Goal: Task Accomplishment & Management: Use online tool/utility

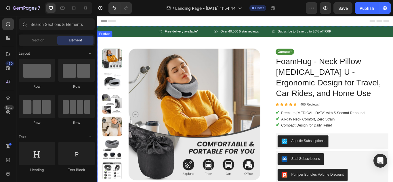
click at [104, 39] on div "Product" at bounding box center [106, 36] width 18 height 7
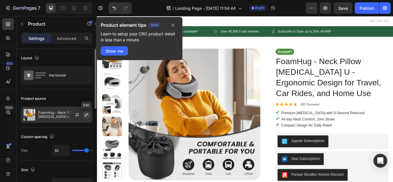
click at [86, 113] on icon "button" at bounding box center [86, 114] width 5 height 5
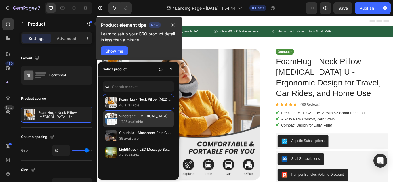
click at [137, 124] on p "1,785 available" at bounding box center [145, 122] width 52 height 6
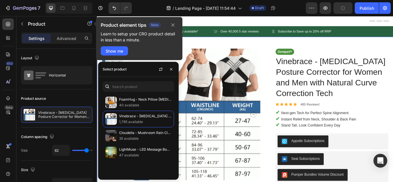
click at [368, 41] on div "Product Images Image Vinebrace - Back Brace Posture Corrector for Women and Men…" at bounding box center [269, 171] width 345 height 262
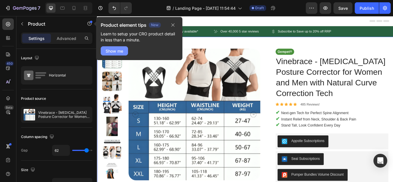
click at [114, 50] on div "Show me" at bounding box center [115, 51] width 18 height 6
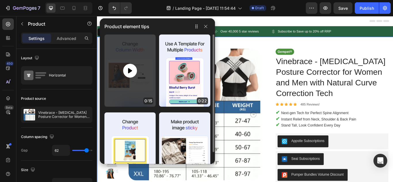
click at [121, 64] on div at bounding box center [129, 71] width 51 height 72
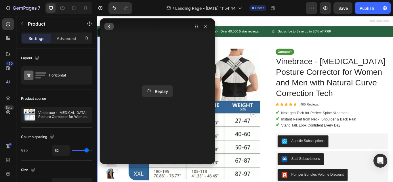
click at [108, 29] on button "button" at bounding box center [108, 26] width 9 height 7
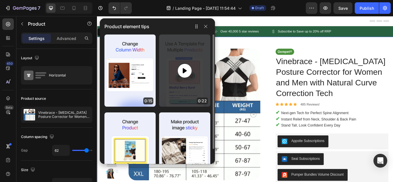
click at [174, 80] on div at bounding box center [184, 71] width 51 height 72
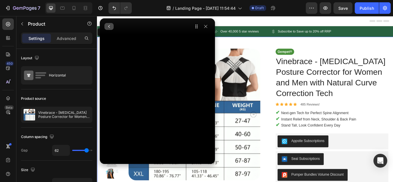
click at [109, 23] on button "button" at bounding box center [108, 26] width 9 height 7
click at [108, 24] on button "button" at bounding box center [108, 26] width 9 height 7
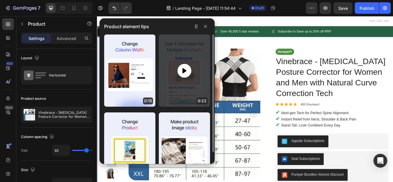
click at [175, 82] on div at bounding box center [184, 71] width 51 height 72
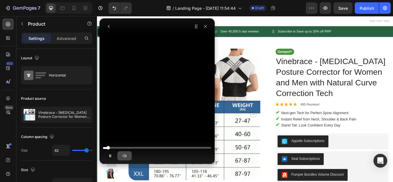
click at [123, 155] on icon "button" at bounding box center [124, 156] width 5 height 5
click at [110, 27] on icon "button" at bounding box center [108, 26] width 5 height 5
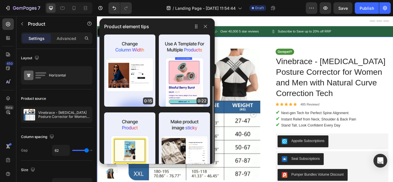
scroll to position [39, 0]
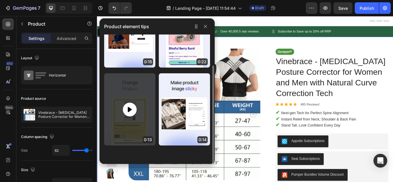
click at [135, 99] on div at bounding box center [129, 109] width 51 height 72
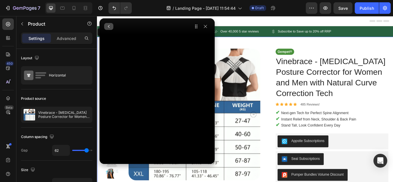
click at [110, 26] on icon "button" at bounding box center [108, 26] width 5 height 5
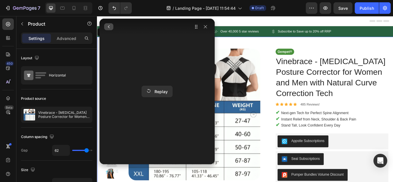
click at [107, 27] on icon "button" at bounding box center [108, 26] width 5 height 5
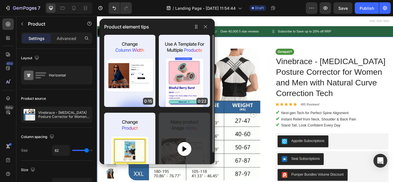
click at [185, 129] on div at bounding box center [184, 149] width 51 height 72
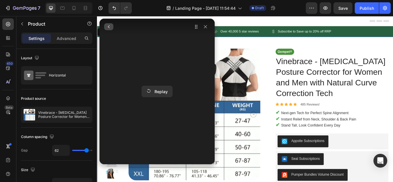
click at [107, 26] on icon "button" at bounding box center [108, 26] width 5 height 5
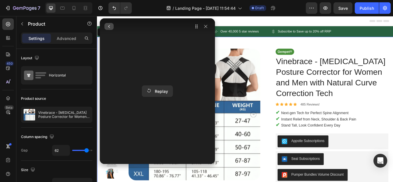
click at [110, 28] on icon "button" at bounding box center [109, 26] width 5 height 5
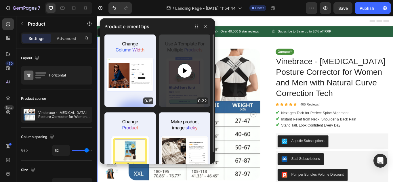
click at [196, 81] on div at bounding box center [184, 71] width 51 height 72
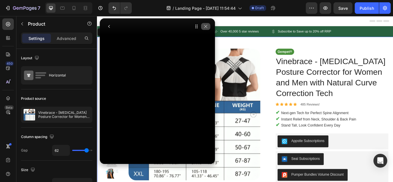
drag, startPoint x: 206, startPoint y: 24, endPoint x: 19, endPoint y: 17, distance: 187.4
click at [206, 24] on icon "button" at bounding box center [205, 26] width 5 height 5
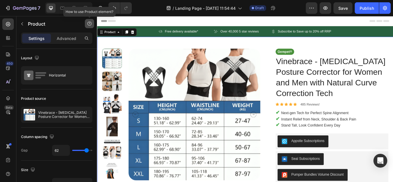
click at [91, 24] on icon "button" at bounding box center [89, 23] width 5 height 5
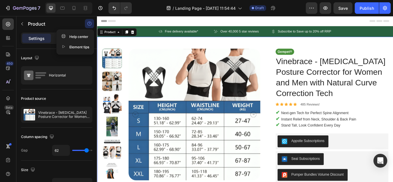
click at [75, 46] on div "Element tips" at bounding box center [75, 47] width 28 height 6
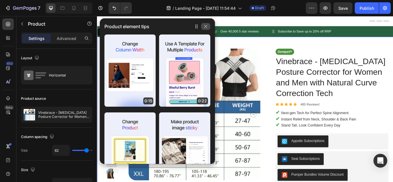
click at [208, 27] on button "button" at bounding box center [205, 26] width 9 height 7
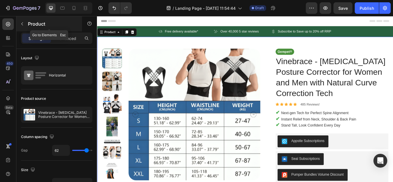
click at [31, 25] on p "Product" at bounding box center [52, 23] width 49 height 7
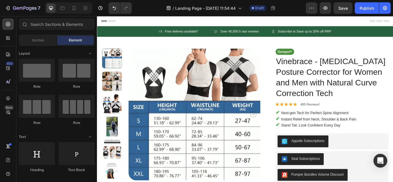
click at [108, 23] on span "Header" at bounding box center [114, 22] width 13 height 6
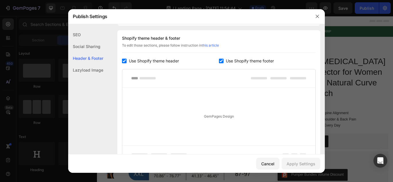
scroll to position [269, 0]
click at [317, 20] on button "button" at bounding box center [317, 16] width 9 height 9
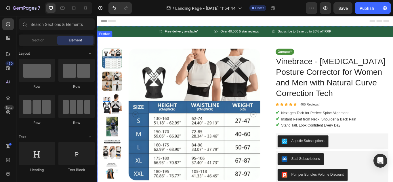
click at [106, 39] on div "Product" at bounding box center [106, 36] width 18 height 7
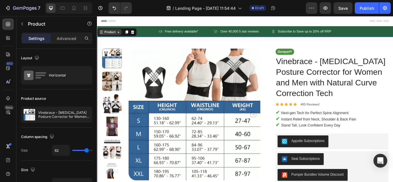
click at [118, 35] on div "Product" at bounding box center [111, 34] width 15 height 5
click at [124, 37] on icon at bounding box center [121, 34] width 5 height 5
click at [121, 37] on icon at bounding box center [121, 34] width 5 height 5
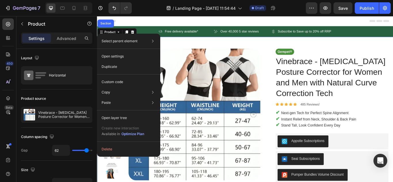
drag, startPoint x: 24, startPoint y: 20, endPoint x: 98, endPoint y: 37, distance: 76.4
click at [117, 34] on div "Select parent element Section Product Open settings Duplicate Custom code Copy …" at bounding box center [128, 95] width 63 height 123
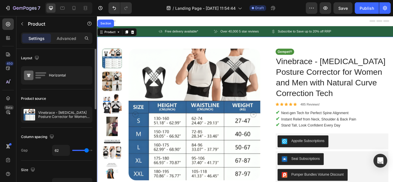
click at [54, 55] on div "Layout" at bounding box center [56, 57] width 71 height 9
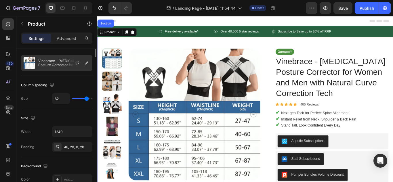
scroll to position [0, 0]
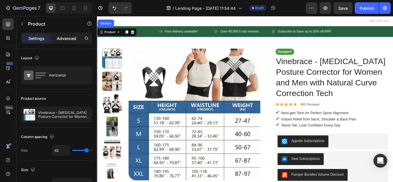
click at [66, 39] on p "Advanced" at bounding box center [67, 38] width 20 height 6
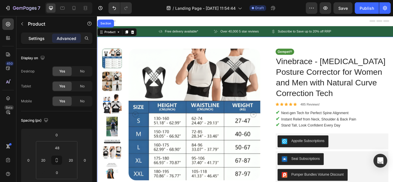
click at [44, 36] on p "Settings" at bounding box center [36, 38] width 16 height 6
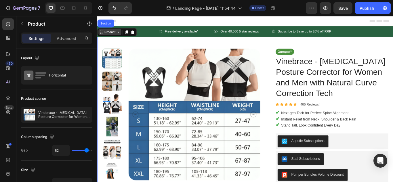
click at [109, 38] on div "Product" at bounding box center [111, 34] width 27 height 7
click at [120, 34] on icon at bounding box center [121, 34] width 5 height 5
click at [100, 38] on div "Product" at bounding box center [111, 34] width 27 height 7
click at [102, 34] on icon at bounding box center [102, 34] width 5 height 5
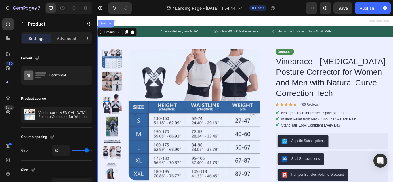
click at [109, 26] on div "Section" at bounding box center [107, 24] width 15 height 3
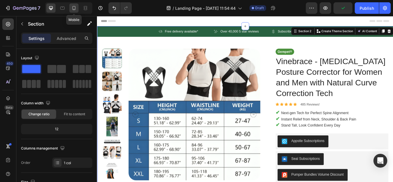
click at [77, 10] on div at bounding box center [73, 7] width 9 height 9
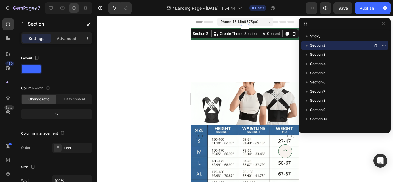
click at [330, 159] on div at bounding box center [245, 99] width 296 height 166
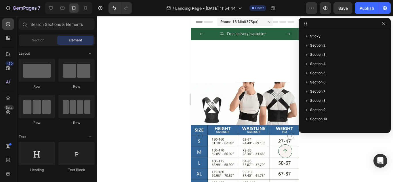
click at [203, 24] on span "Header" at bounding box center [208, 22] width 13 height 6
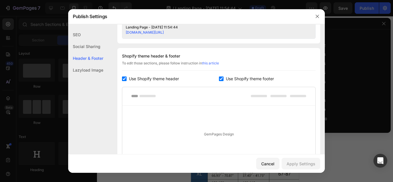
scroll to position [269, 0]
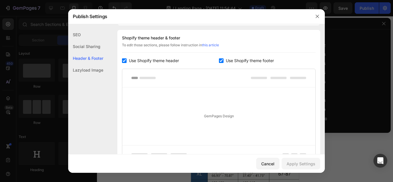
click at [316, 16] on icon "button" at bounding box center [317, 16] width 5 height 5
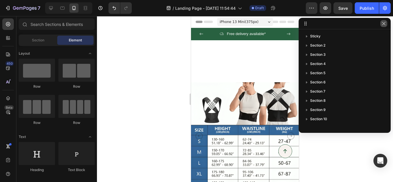
click at [386, 24] on icon "button" at bounding box center [383, 23] width 5 height 5
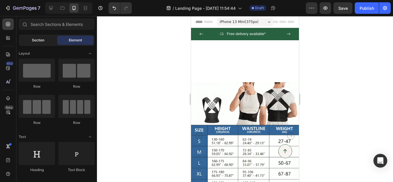
click at [29, 39] on div "Section" at bounding box center [38, 40] width 36 height 9
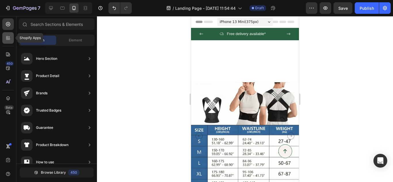
click at [5, 39] on div at bounding box center [8, 38] width 12 height 12
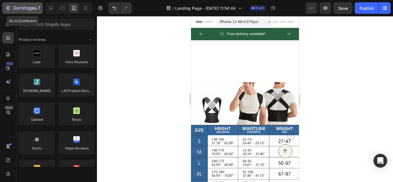
click at [14, 8] on icon "button" at bounding box center [25, 8] width 24 height 5
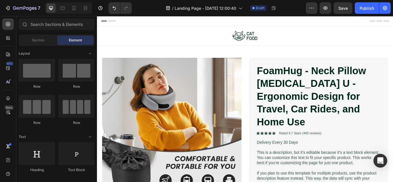
click at [108, 19] on span "Header" at bounding box center [114, 22] width 13 height 6
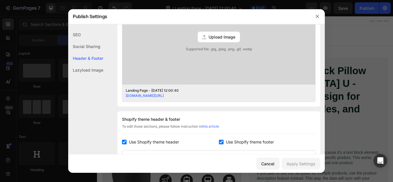
scroll to position [183, 0]
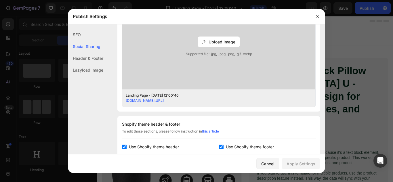
click at [314, 14] on button "button" at bounding box center [317, 16] width 9 height 9
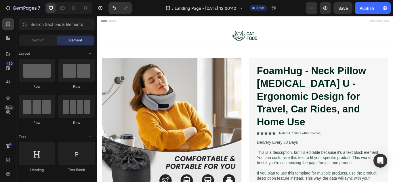
click at [104, 21] on icon at bounding box center [104, 22] width 4 height 4
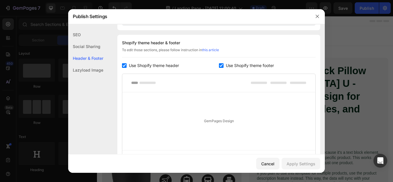
scroll to position [269, 0]
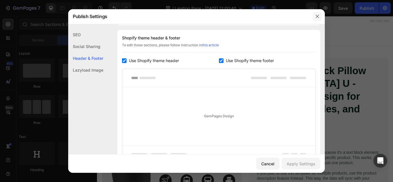
click at [317, 17] on icon "button" at bounding box center [317, 16] width 5 height 5
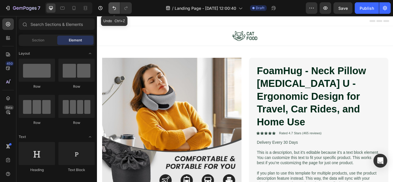
click at [117, 9] on icon "Undo/Redo" at bounding box center [114, 8] width 6 height 6
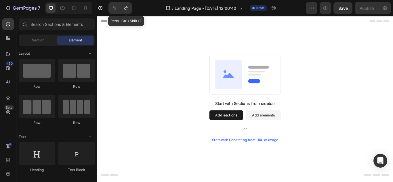
drag, startPoint x: 125, startPoint y: 10, endPoint x: 112, endPoint y: 2, distance: 14.8
click at [125, 9] on icon "Undo/Redo" at bounding box center [126, 8] width 6 height 6
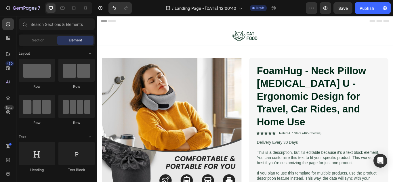
click at [114, 22] on span "Header" at bounding box center [114, 22] width 13 height 6
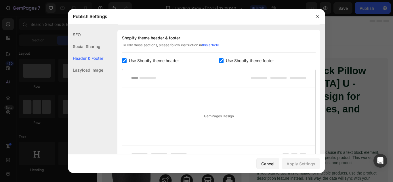
click at [90, 45] on div "Social Sharing" at bounding box center [85, 47] width 35 height 12
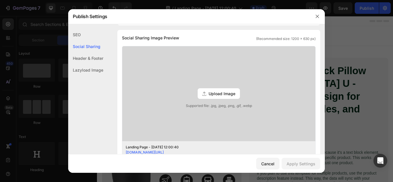
click at [85, 36] on div "SEO" at bounding box center [85, 35] width 35 height 12
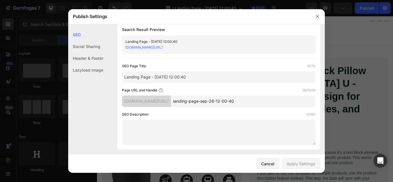
scroll to position [0, 0]
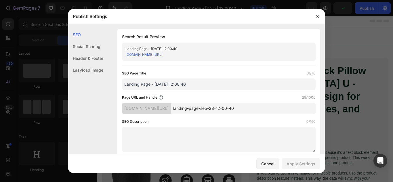
click at [84, 67] on div "Lazyload Image" at bounding box center [85, 70] width 35 height 12
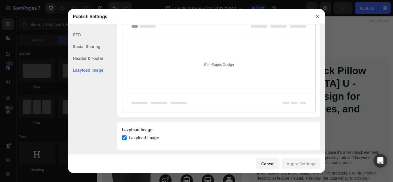
scroll to position [326, 0]
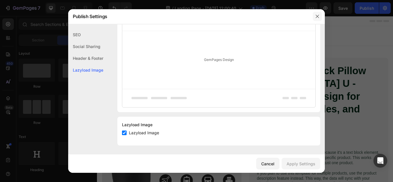
click at [320, 16] on button "button" at bounding box center [317, 16] width 9 height 9
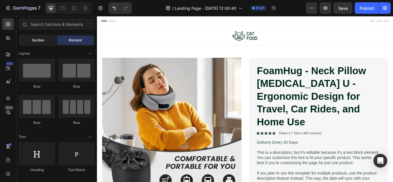
click at [49, 43] on div "Section" at bounding box center [38, 40] width 36 height 9
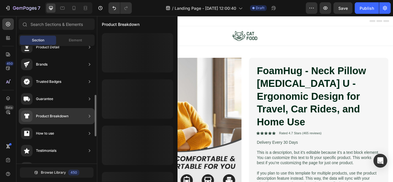
scroll to position [86, 0]
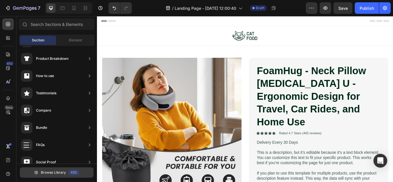
click at [71, 174] on div "450" at bounding box center [73, 173] width 11 height 6
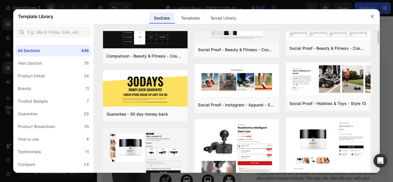
scroll to position [0, 0]
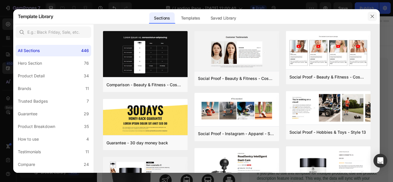
click at [368, 16] on button "button" at bounding box center [372, 16] width 9 height 9
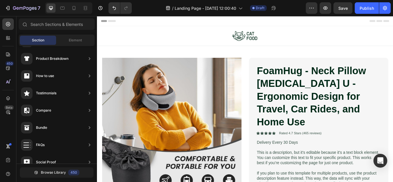
click at [116, 23] on span "Header" at bounding box center [114, 22] width 13 height 6
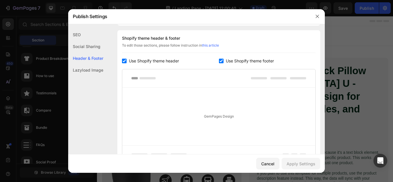
scroll to position [269, 0]
click at [315, 17] on button "button" at bounding box center [317, 16] width 9 height 9
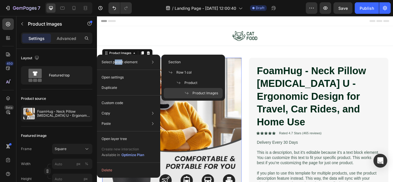
drag, startPoint x: 121, startPoint y: 55, endPoint x: 114, endPoint y: 58, distance: 7.7
click at [114, 58] on div "Select parent element Section Row 1 col Product Product Images Open settings Du…" at bounding box center [128, 116] width 63 height 123
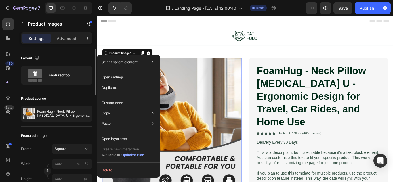
click at [65, 94] on div "Product source" at bounding box center [56, 98] width 71 height 9
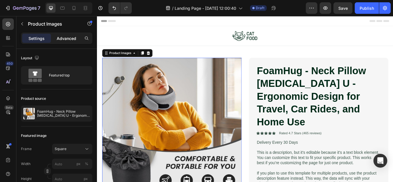
click at [73, 40] on p "Advanced" at bounding box center [67, 38] width 20 height 6
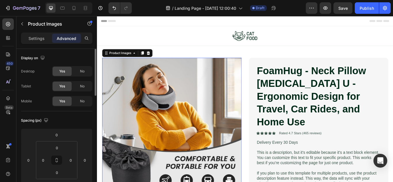
click at [35, 40] on p "Settings" at bounding box center [36, 38] width 16 height 6
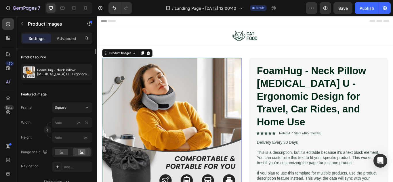
scroll to position [0, 0]
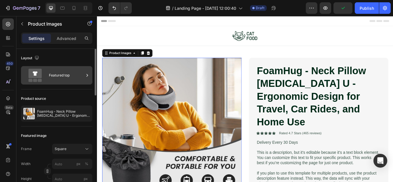
click at [89, 75] on icon at bounding box center [87, 75] width 6 height 6
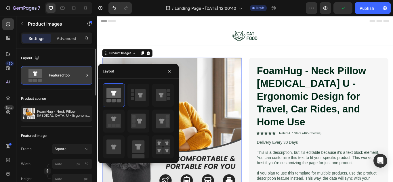
click at [88, 75] on icon at bounding box center [87, 75] width 6 height 6
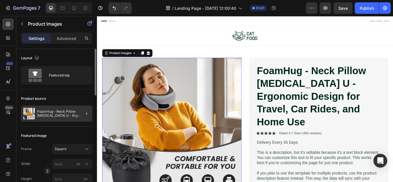
scroll to position [29, 0]
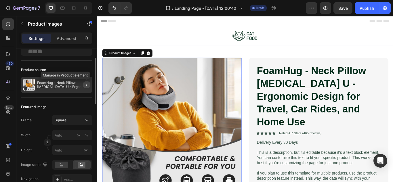
click at [87, 85] on icon "button" at bounding box center [86, 85] width 1 height 2
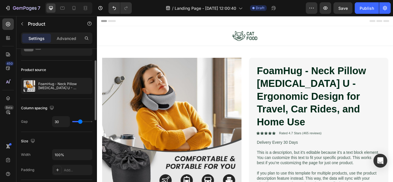
scroll to position [58, 0]
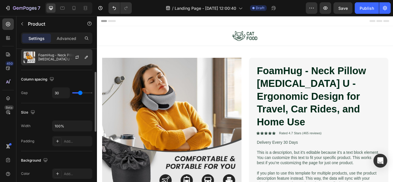
click at [77, 61] on div at bounding box center [79, 57] width 25 height 16
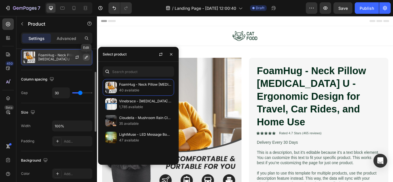
click at [86, 57] on icon "button" at bounding box center [86, 57] width 5 height 5
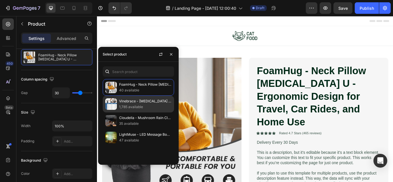
click at [136, 100] on p "Vinebrace - [MEDICAL_DATA] Posture Corrector for Women and Men with Natural Cur…" at bounding box center [145, 101] width 52 height 6
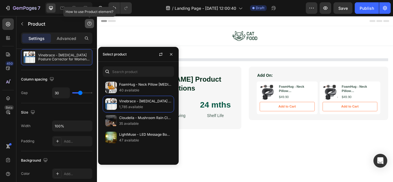
click at [88, 24] on icon "button" at bounding box center [89, 24] width 4 height 4
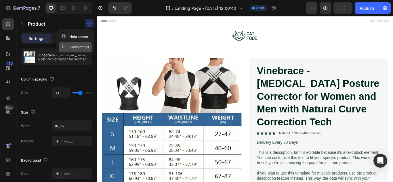
click at [78, 47] on div "Element tips" at bounding box center [75, 47] width 28 height 6
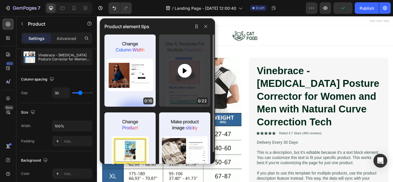
click at [174, 87] on div at bounding box center [184, 71] width 51 height 72
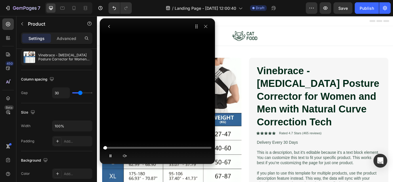
click at [112, 148] on div at bounding box center [157, 147] width 108 height 3
click at [115, 149] on div at bounding box center [114, 147] width 3 height 3
click at [150, 62] on video at bounding box center [157, 39] width 86 height 43
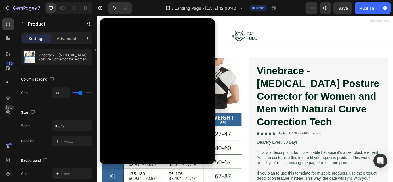
scroll to position [0, 0]
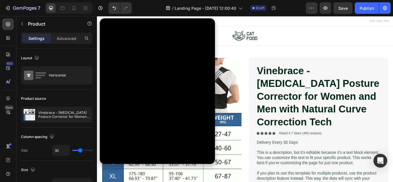
click at [43, 42] on div "Settings" at bounding box center [36, 38] width 29 height 9
click at [60, 41] on div "Advanced" at bounding box center [66, 38] width 29 height 9
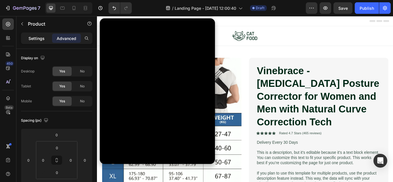
click at [38, 35] on p "Settings" at bounding box center [36, 38] width 16 height 6
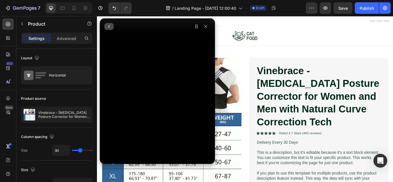
click at [107, 25] on icon "button" at bounding box center [109, 26] width 5 height 5
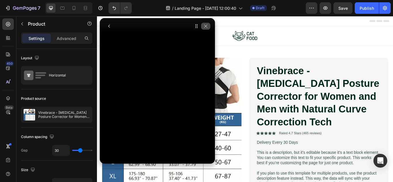
click at [207, 28] on button "button" at bounding box center [205, 26] width 9 height 7
drag, startPoint x: 205, startPoint y: 26, endPoint x: 89, endPoint y: 13, distance: 116.0
click at [205, 26] on icon "button" at bounding box center [205, 26] width 5 height 5
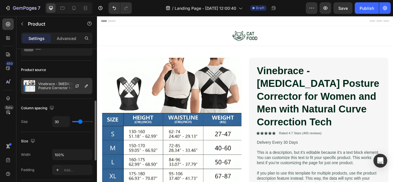
scroll to position [86, 0]
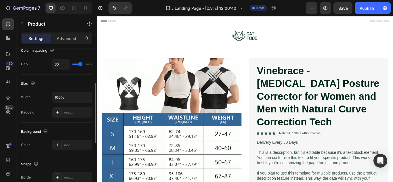
type input "34"
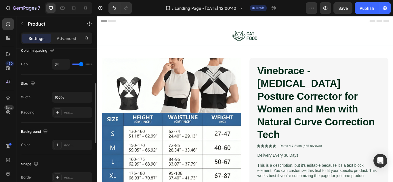
type input "34"
click at [81, 65] on input "range" at bounding box center [82, 64] width 20 height 1
click at [71, 5] on icon at bounding box center [74, 8] width 6 height 6
type input "0"
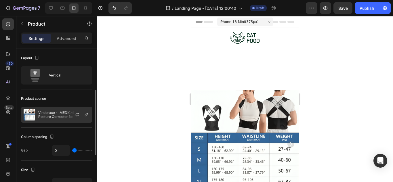
scroll to position [29, 0]
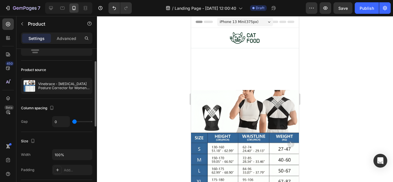
type input "9"
type input "12"
type input "16"
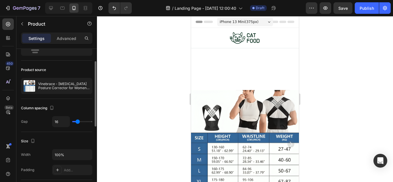
type input "16"
click at [78, 122] on input "range" at bounding box center [82, 121] width 20 height 1
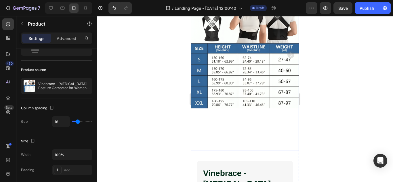
scroll to position [115, 0]
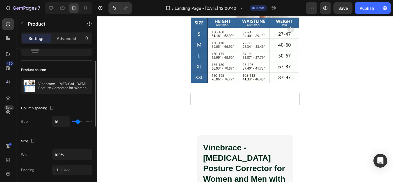
type input "6"
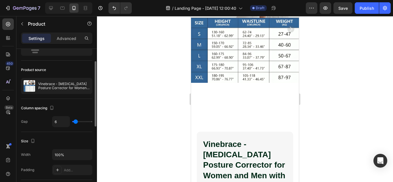
type input "4"
type input "1"
type input "0"
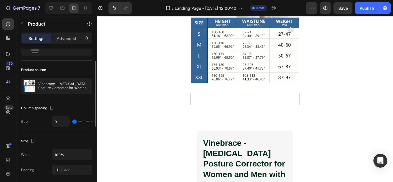
drag, startPoint x: 78, startPoint y: 121, endPoint x: 69, endPoint y: 122, distance: 8.6
type input "0"
click at [72, 122] on input "range" at bounding box center [82, 121] width 20 height 1
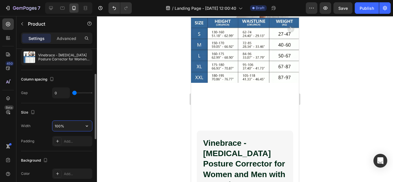
click at [66, 128] on input "100%" at bounding box center [72, 126] width 40 height 10
click at [90, 126] on button "button" at bounding box center [87, 126] width 10 height 10
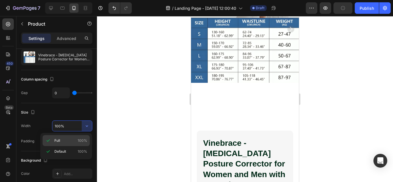
click at [65, 142] on p "Full 100%" at bounding box center [70, 140] width 33 height 5
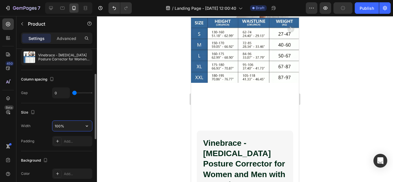
click at [74, 124] on input "100%" at bounding box center [72, 126] width 40 height 10
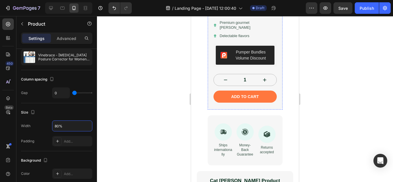
scroll to position [460, 0]
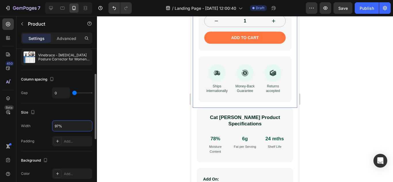
type input "97%"
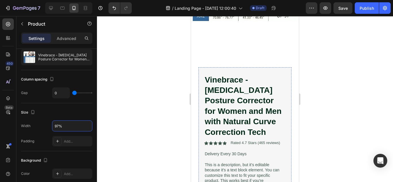
scroll to position [29, 0]
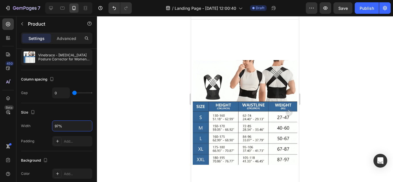
click at [347, 98] on div at bounding box center [245, 99] width 296 height 166
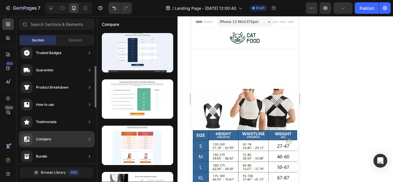
scroll to position [0, 0]
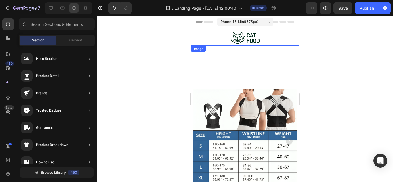
click at [255, 37] on img at bounding box center [245, 38] width 32 height 16
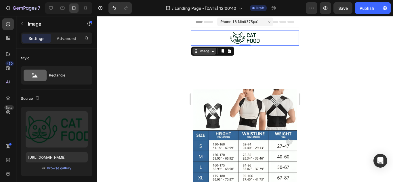
click at [215, 53] on div "Image" at bounding box center [204, 51] width 24 height 7
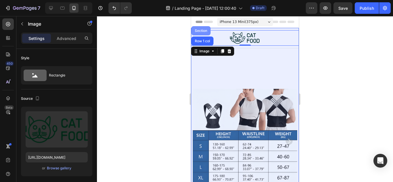
click at [202, 32] on div "Section" at bounding box center [201, 30] width 15 height 3
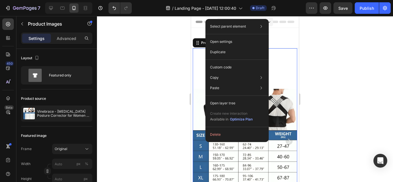
click at [173, 89] on div at bounding box center [245, 99] width 296 height 166
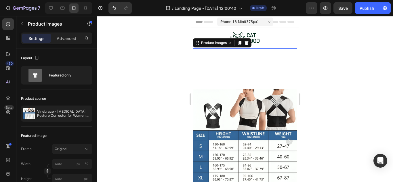
click at [117, 97] on div at bounding box center [245, 99] width 296 height 166
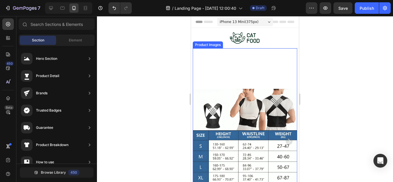
drag, startPoint x: 264, startPoint y: 93, endPoint x: 259, endPoint y: 95, distance: 5.8
click at [264, 93] on img at bounding box center [245, 141] width 105 height 186
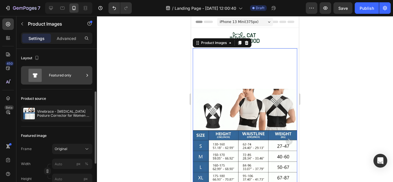
scroll to position [29, 0]
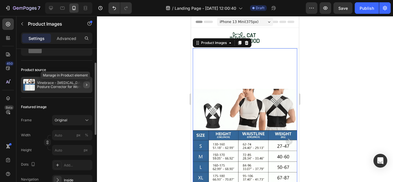
click at [87, 84] on icon "button" at bounding box center [86, 85] width 5 height 5
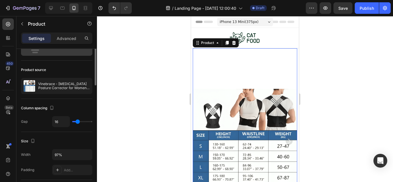
scroll to position [0, 0]
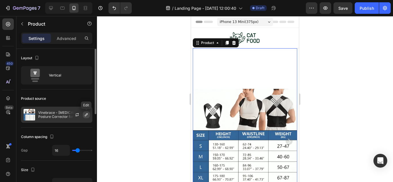
drag, startPoint x: 85, startPoint y: 116, endPoint x: 87, endPoint y: 114, distance: 3.1
click at [85, 116] on icon "button" at bounding box center [86, 114] width 5 height 5
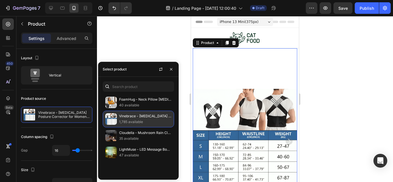
click at [124, 119] on p "1,785 available" at bounding box center [145, 122] width 52 height 6
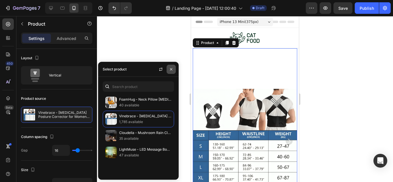
click at [170, 70] on icon "button" at bounding box center [171, 69] width 5 height 5
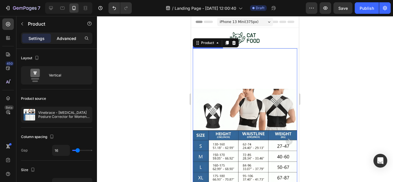
click at [64, 34] on div "Settings Advanced" at bounding box center [56, 38] width 71 height 12
click at [63, 37] on p "Advanced" at bounding box center [67, 38] width 20 height 6
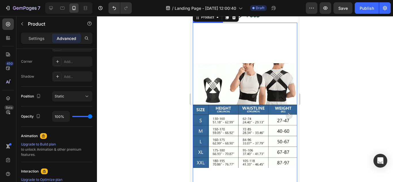
scroll to position [58, 0]
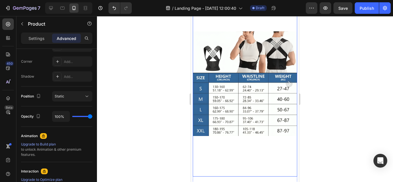
click at [249, 87] on img at bounding box center [245, 84] width 105 height 186
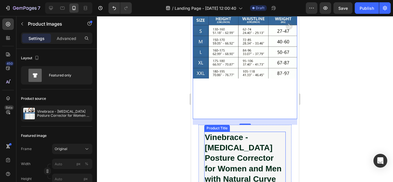
scroll to position [0, 0]
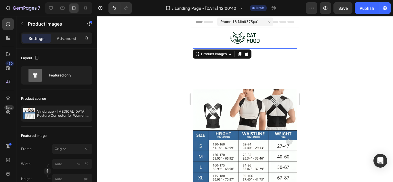
click at [242, 76] on img at bounding box center [245, 141] width 105 height 186
click at [223, 55] on div "Product Images" at bounding box center [214, 53] width 28 height 5
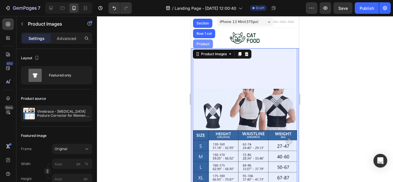
click at [207, 31] on div "Row 1 col" at bounding box center [204, 33] width 22 height 9
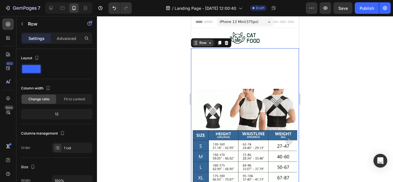
click at [201, 44] on div "Row" at bounding box center [202, 42] width 9 height 5
click at [203, 43] on div "Row" at bounding box center [202, 42] width 9 height 5
click at [210, 45] on div "Row" at bounding box center [202, 42] width 21 height 7
click at [196, 45] on icon at bounding box center [196, 43] width 5 height 5
click at [209, 44] on icon at bounding box center [210, 43] width 5 height 5
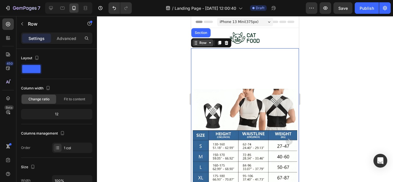
click at [209, 44] on icon at bounding box center [210, 43] width 5 height 5
click at [209, 45] on icon at bounding box center [210, 43] width 5 height 5
click at [196, 45] on div "Row" at bounding box center [202, 42] width 21 height 7
click at [127, 86] on div at bounding box center [245, 99] width 296 height 166
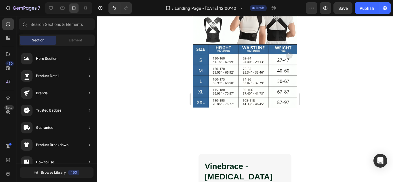
scroll to position [86, 0]
click at [246, 84] on img at bounding box center [245, 55] width 105 height 186
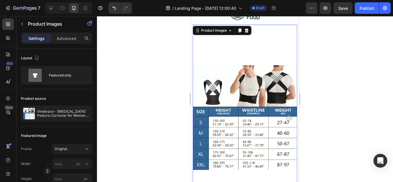
scroll to position [0, 0]
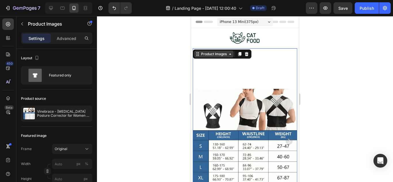
click at [231, 57] on div "Product Images" at bounding box center [213, 54] width 39 height 7
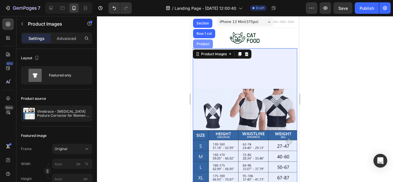
click at [206, 46] on div "Product" at bounding box center [203, 43] width 20 height 9
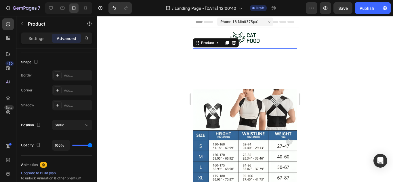
scroll to position [250, 0]
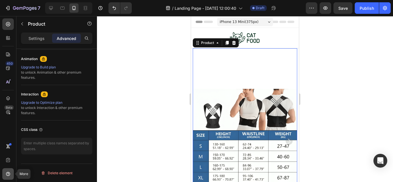
click at [5, 174] on div at bounding box center [8, 174] width 12 height 12
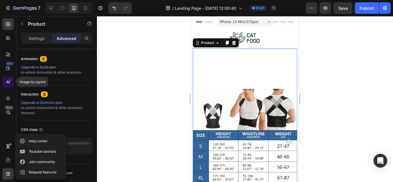
click at [12, 79] on div at bounding box center [8, 82] width 12 height 12
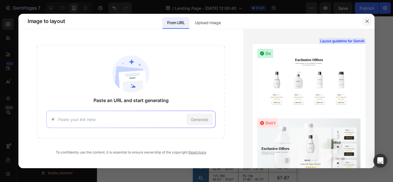
click at [365, 21] on icon "button" at bounding box center [367, 21] width 5 height 5
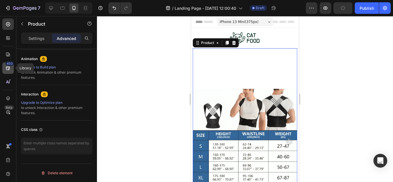
click at [7, 70] on icon at bounding box center [8, 68] width 6 height 6
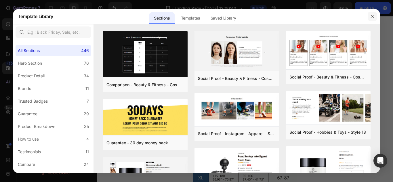
click at [374, 15] on button "button" at bounding box center [372, 16] width 9 height 9
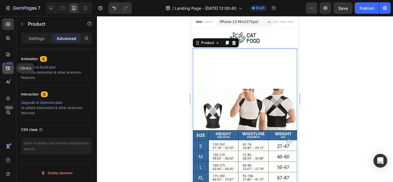
click at [11, 69] on div "450" at bounding box center [8, 68] width 12 height 12
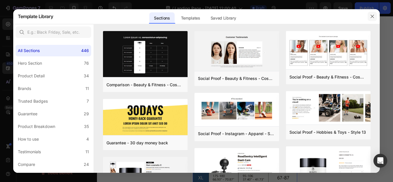
click at [372, 20] on div at bounding box center [372, 16] width 15 height 15
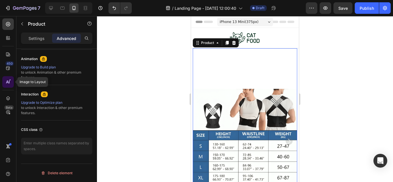
click at [5, 85] on div at bounding box center [8, 82] width 12 height 12
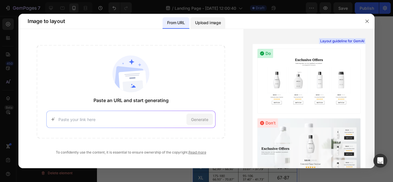
click at [217, 25] on p "Upload image" at bounding box center [208, 22] width 26 height 7
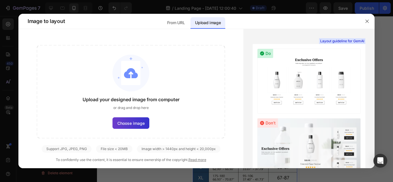
click at [126, 123] on span "Choose image" at bounding box center [130, 123] width 27 height 6
click at [0, 0] on input "Choose image" at bounding box center [0, 0] width 0 height 0
click at [170, 24] on p "From URL" at bounding box center [176, 22] width 18 height 7
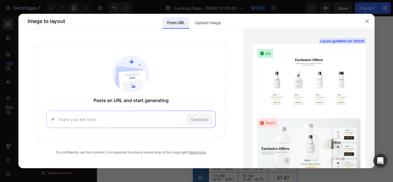
click at [134, 115] on div "Generate" at bounding box center [130, 119] width 169 height 17
click at [148, 121] on input at bounding box center [121, 119] width 126 height 6
paste input "[URL][DOMAIN_NAME]"
type input "[URL][DOMAIN_NAME]"
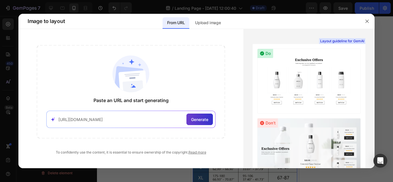
click at [203, 120] on span "Generate" at bounding box center [199, 119] width 17 height 6
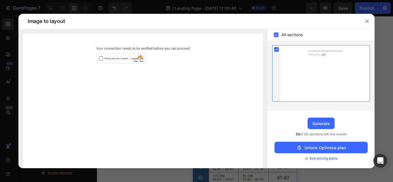
click at [112, 57] on img at bounding box center [143, 109] width 240 height 150
click at [100, 58] on img at bounding box center [143, 109] width 240 height 150
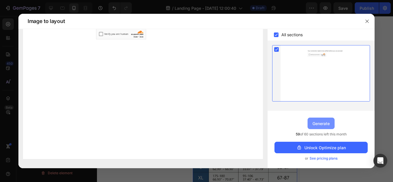
click at [317, 123] on div "Generate" at bounding box center [320, 123] width 17 height 6
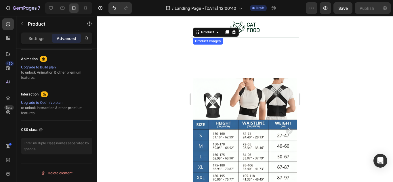
scroll to position [0, 0]
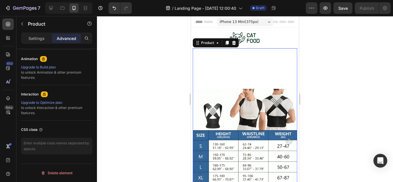
click at [330, 88] on div at bounding box center [245, 99] width 296 height 166
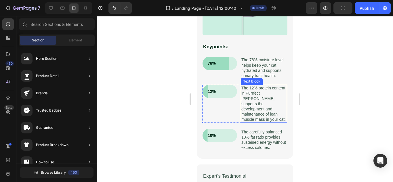
scroll to position [834, 0]
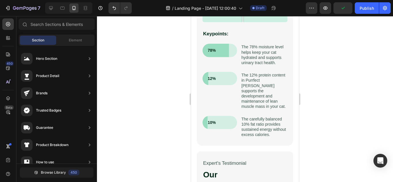
drag, startPoint x: 295, startPoint y: 110, endPoint x: 472, endPoint y: 19, distance: 199.4
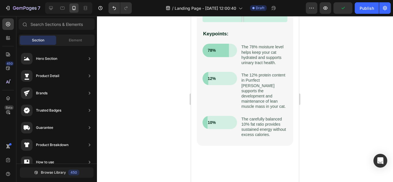
scroll to position [0, 0]
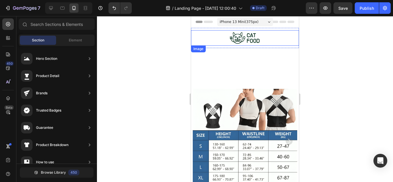
click at [200, 50] on div "Image" at bounding box center [198, 48] width 12 height 5
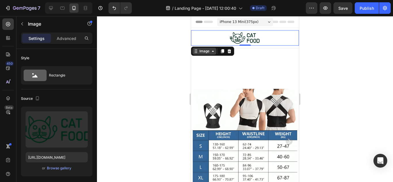
click at [211, 53] on icon at bounding box center [213, 51] width 5 height 5
click at [62, 50] on div "Style Rectangle" at bounding box center [56, 69] width 71 height 41
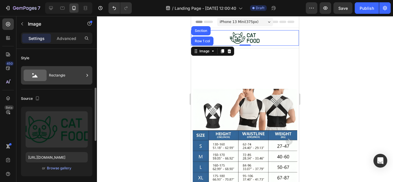
scroll to position [29, 0]
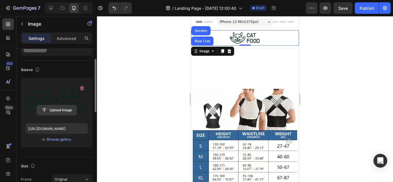
click at [60, 105] on button "Upload Image" at bounding box center [57, 110] width 40 height 10
click at [59, 108] on input "file" at bounding box center [57, 110] width 40 height 10
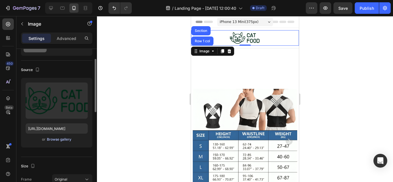
click at [57, 141] on div "Browse gallery" at bounding box center [59, 139] width 24 height 5
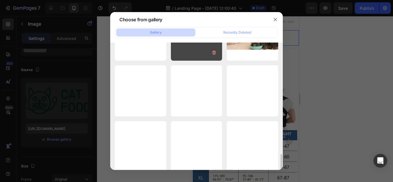
scroll to position [460, 0]
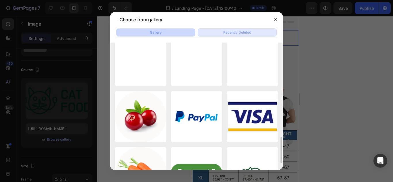
click at [236, 33] on div "Recently Deleted" at bounding box center [237, 32] width 28 height 5
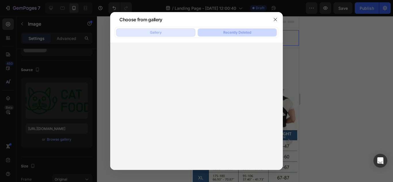
click at [157, 33] on div "Gallery" at bounding box center [156, 32] width 12 height 5
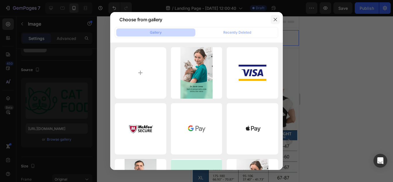
click at [275, 20] on icon "button" at bounding box center [275, 19] width 5 height 5
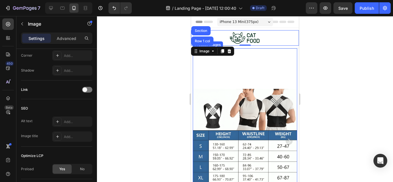
scroll to position [270, 0]
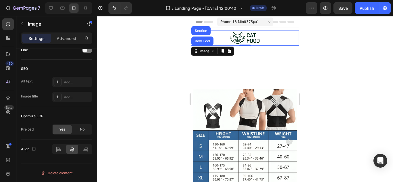
click at [152, 87] on div at bounding box center [245, 99] width 296 height 166
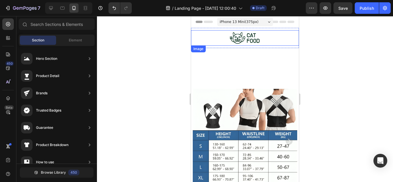
click at [203, 49] on div "Image" at bounding box center [198, 48] width 12 height 5
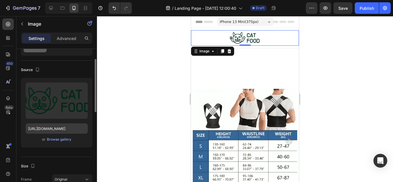
scroll to position [0, 0]
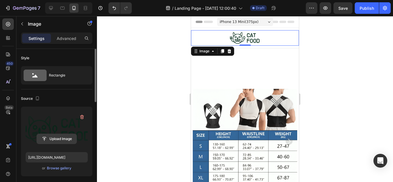
click at [62, 139] on input "file" at bounding box center [57, 139] width 40 height 10
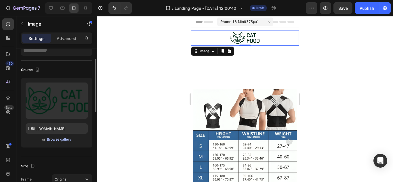
click at [59, 142] on button "Browse gallery" at bounding box center [59, 140] width 25 height 6
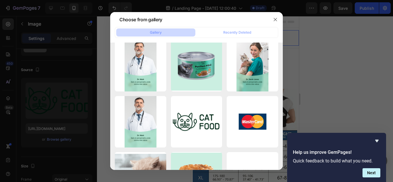
scroll to position [0, 0]
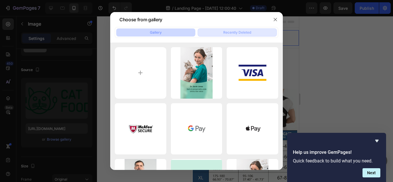
click at [228, 31] on div "Recently Deleted" at bounding box center [237, 32] width 28 height 5
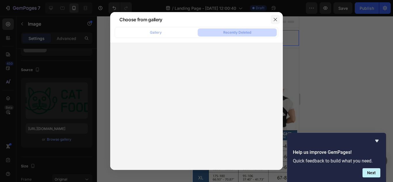
click at [273, 22] on button "button" at bounding box center [275, 19] width 9 height 9
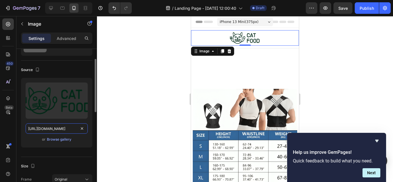
click at [47, 129] on input "[URL][DOMAIN_NAME]" at bounding box center [57, 128] width 62 height 10
paste input "y_7.png?v=1757411970"
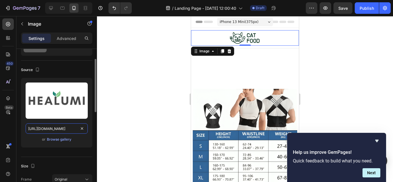
scroll to position [0, 80]
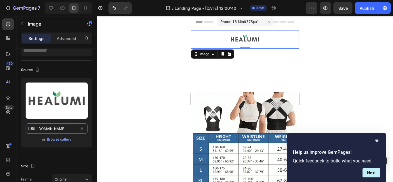
type input "[URL][DOMAIN_NAME]"
click at [175, 68] on div at bounding box center [245, 99] width 296 height 166
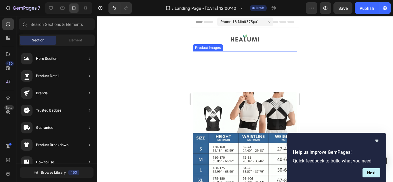
scroll to position [29, 0]
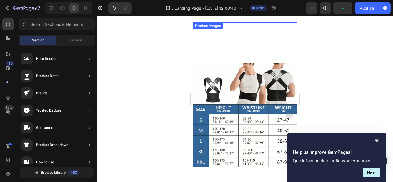
click at [286, 112] on icon "Carousel Next Arrow" at bounding box center [289, 115] width 7 height 7
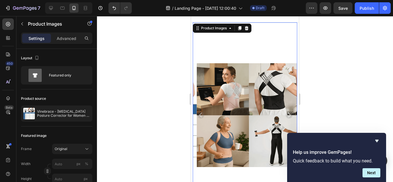
click at [198, 112] on icon "Carousel Back Arrow" at bounding box center [200, 115] width 7 height 7
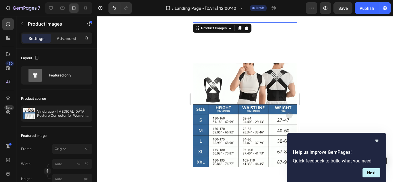
click at [286, 112] on icon "Carousel Next Arrow" at bounding box center [289, 115] width 7 height 7
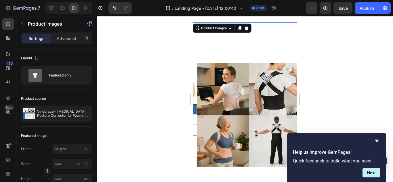
click at [201, 112] on icon "Carousel Back Arrow" at bounding box center [200, 115] width 7 height 7
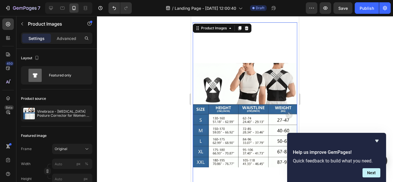
click at [346, 70] on div at bounding box center [245, 99] width 296 height 166
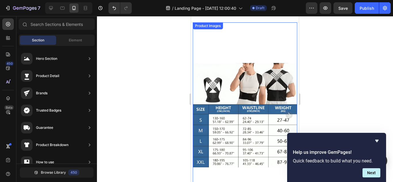
scroll to position [0, 0]
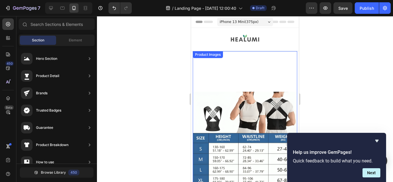
click at [212, 56] on div "Product Images" at bounding box center [245, 144] width 105 height 186
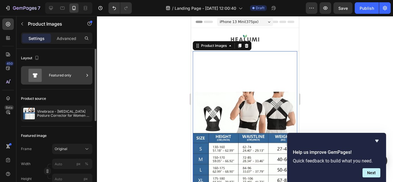
click at [63, 73] on div "Featured only" at bounding box center [66, 75] width 35 height 13
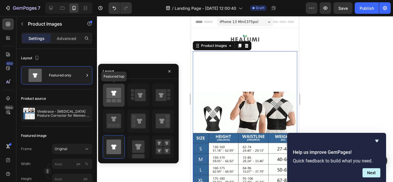
click at [113, 95] on icon at bounding box center [113, 93] width 5 height 5
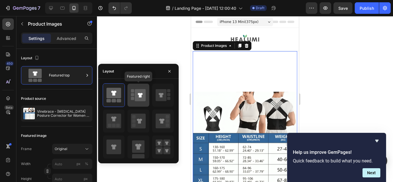
click at [143, 93] on icon at bounding box center [140, 95] width 11 height 12
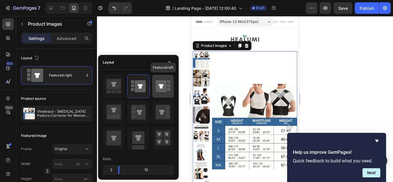
click at [153, 83] on div at bounding box center [163, 86] width 22 height 23
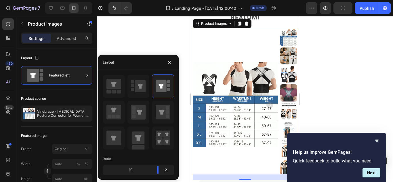
scroll to position [29, 0]
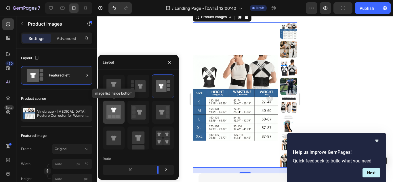
click at [118, 106] on icon at bounding box center [113, 112] width 15 height 15
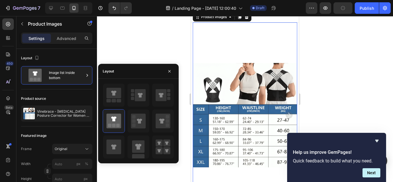
scroll to position [58, 0]
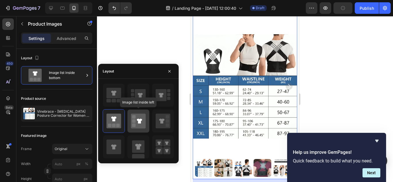
click at [144, 116] on icon at bounding box center [138, 121] width 15 height 15
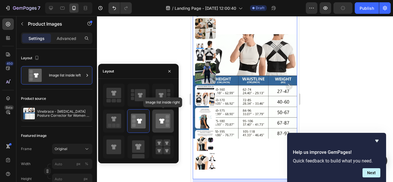
click at [165, 118] on icon at bounding box center [163, 121] width 15 height 15
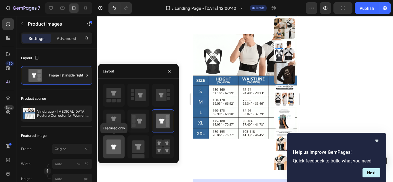
click at [121, 145] on icon at bounding box center [113, 146] width 15 height 15
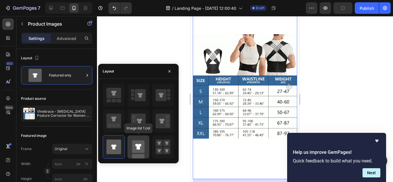
click at [140, 150] on rect at bounding box center [138, 146] width 12 height 12
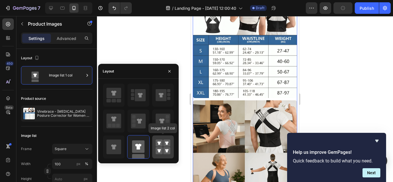
click at [157, 146] on rect at bounding box center [159, 142] width 7 height 7
type input "50"
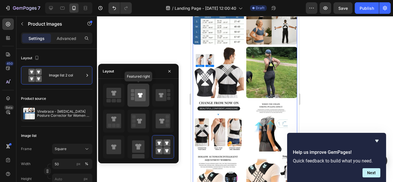
click at [143, 100] on icon at bounding box center [140, 95] width 11 height 12
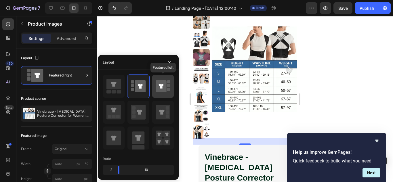
click at [158, 95] on div at bounding box center [163, 86] width 22 height 23
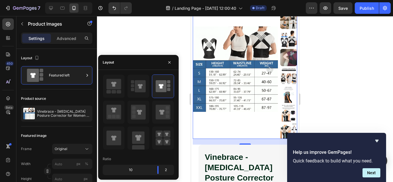
click at [266, 66] on icon "Carousel Next Arrow" at bounding box center [269, 69] width 7 height 7
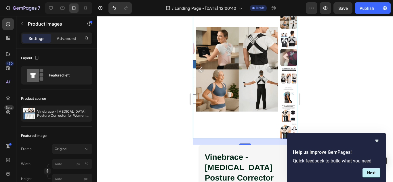
click at [266, 66] on icon "Carousel Next Arrow" at bounding box center [269, 69] width 7 height 7
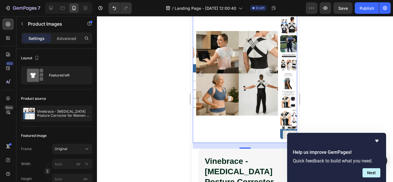
scroll to position [0, 0]
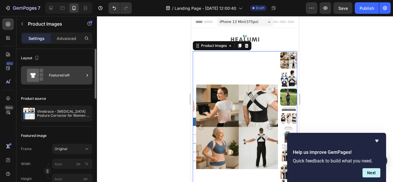
click at [76, 76] on div "Featured left" at bounding box center [66, 75] width 35 height 13
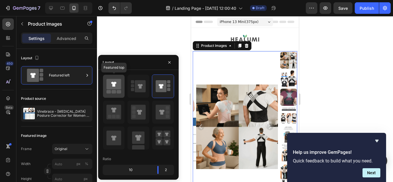
click at [116, 87] on icon at bounding box center [113, 84] width 15 height 11
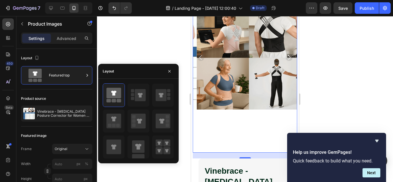
scroll to position [144, 0]
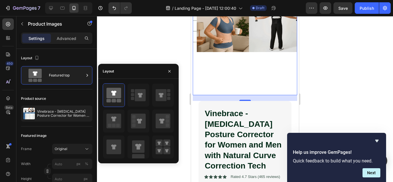
click at [326, 77] on div at bounding box center [245, 99] width 296 height 166
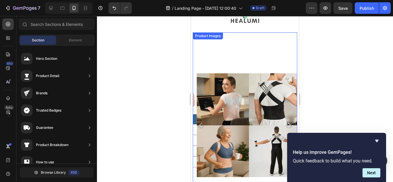
scroll to position [29, 0]
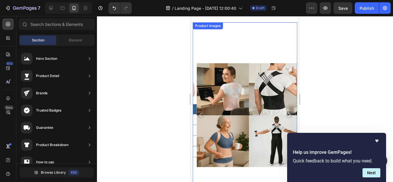
click at [237, 103] on img at bounding box center [249, 115] width 105 height 186
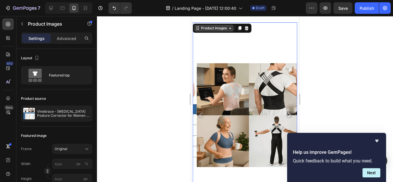
click at [229, 31] on div "Product Images" at bounding box center [213, 28] width 39 height 7
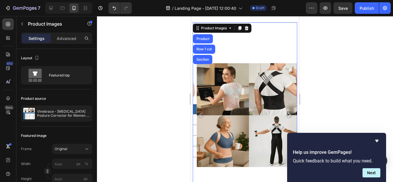
click at [177, 65] on div at bounding box center [245, 99] width 296 height 166
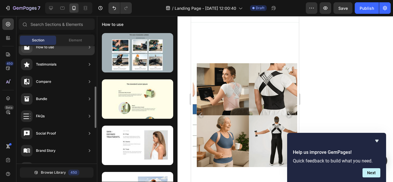
scroll to position [201, 0]
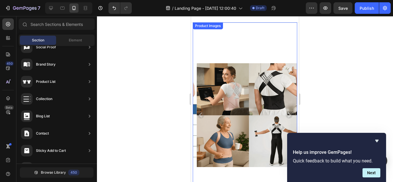
click at [208, 28] on div "Product Images" at bounding box center [208, 25] width 28 height 5
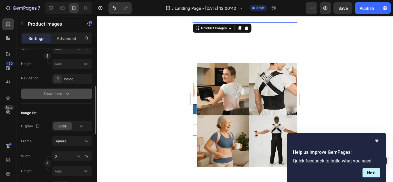
scroll to position [144, 0]
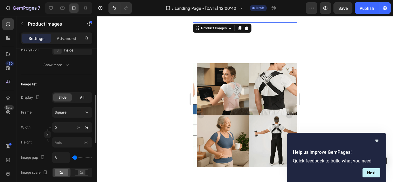
click at [83, 96] on span "All" at bounding box center [82, 97] width 4 height 5
click at [66, 98] on span "Slide" at bounding box center [62, 97] width 8 height 5
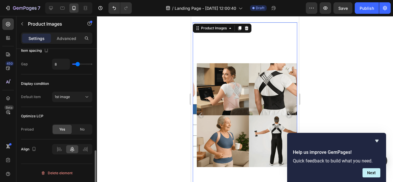
scroll to position [228, 0]
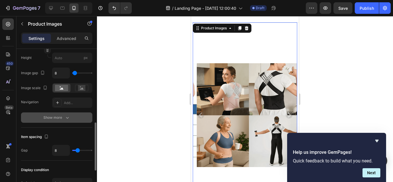
click at [58, 114] on button "Show more" at bounding box center [56, 117] width 71 height 10
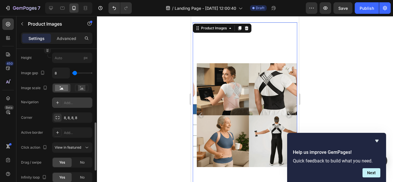
click at [67, 102] on div "Add..." at bounding box center [77, 102] width 27 height 5
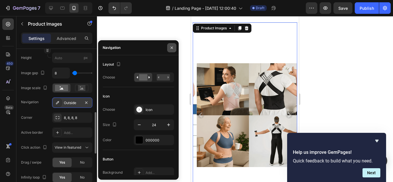
click at [172, 49] on icon "button" at bounding box center [171, 47] width 5 height 5
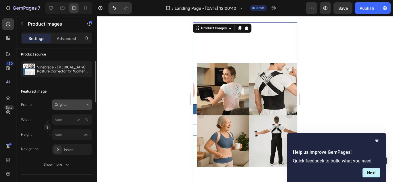
scroll to position [73, 0]
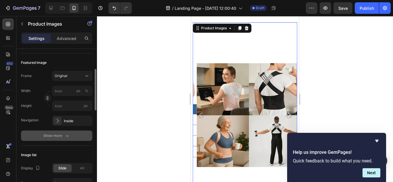
click at [57, 135] on div "Show more" at bounding box center [56, 136] width 27 height 6
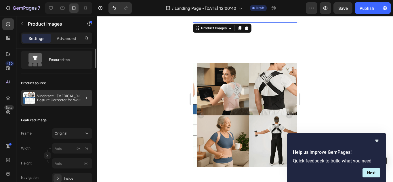
scroll to position [0, 0]
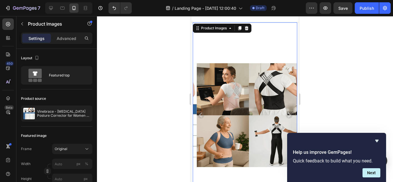
click at [171, 97] on div at bounding box center [245, 99] width 296 height 166
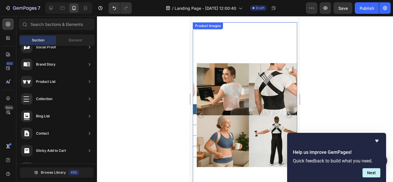
click at [202, 113] on icon "Carousel Back Arrow" at bounding box center [200, 115] width 7 height 7
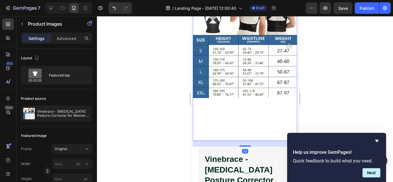
scroll to position [115, 0]
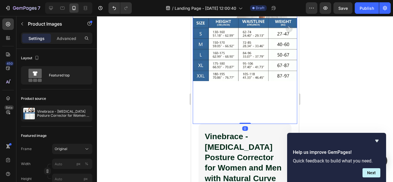
drag, startPoint x: 245, startPoint y: 122, endPoint x: 249, endPoint y: 92, distance: 29.8
click at [249, 92] on div "Product Images 0" at bounding box center [245, 30] width 105 height 188
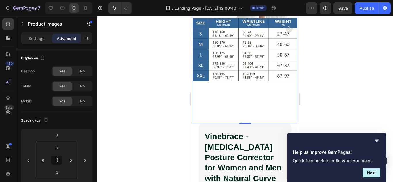
drag, startPoint x: 242, startPoint y: 115, endPoint x: 245, endPoint y: 84, distance: 31.5
click at [245, 86] on div "Product Images 0" at bounding box center [245, 30] width 105 height 188
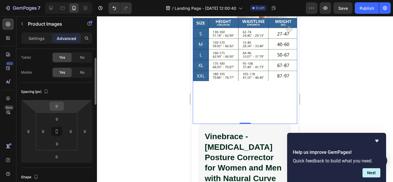
click at [58, 105] on input "0" at bounding box center [57, 106] width 12 height 9
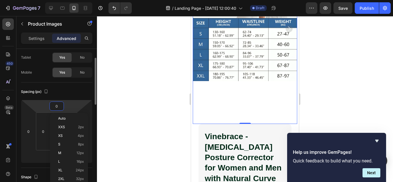
click at [30, 176] on div "Shape" at bounding box center [30, 177] width 18 height 8
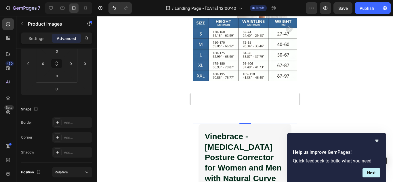
scroll to position [0, 0]
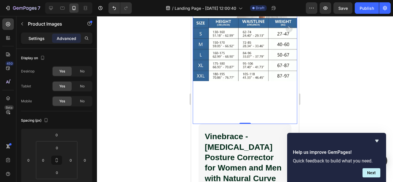
click at [46, 40] on div "Settings" at bounding box center [36, 38] width 29 height 9
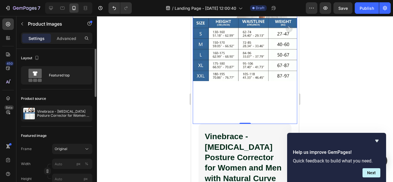
scroll to position [58, 0]
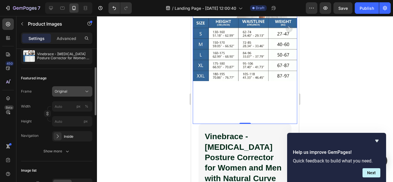
click at [87, 91] on icon at bounding box center [87, 92] width 6 height 6
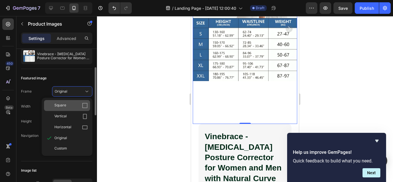
click at [86, 103] on icon at bounding box center [85, 106] width 6 height 6
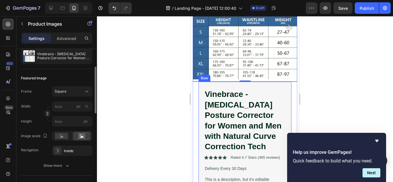
scroll to position [0, 0]
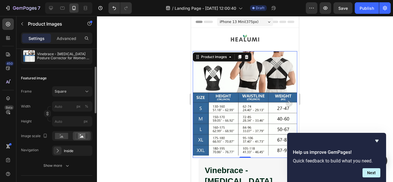
click at [160, 101] on div at bounding box center [245, 99] width 296 height 166
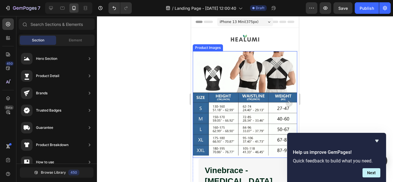
click at [203, 49] on div "Product Images" at bounding box center [208, 47] width 28 height 5
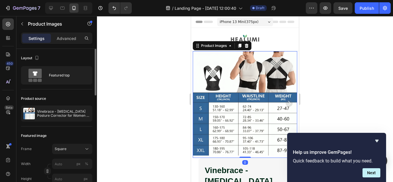
scroll to position [58, 0]
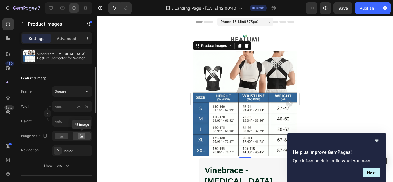
click at [80, 136] on rect at bounding box center [81, 136] width 7 height 6
click at [64, 136] on rect at bounding box center [61, 136] width 13 height 6
click at [83, 135] on rect at bounding box center [81, 136] width 7 height 6
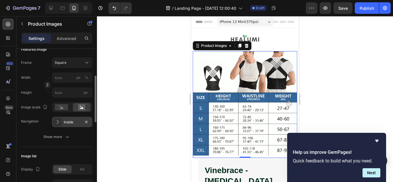
click at [61, 123] on div at bounding box center [57, 122] width 8 height 8
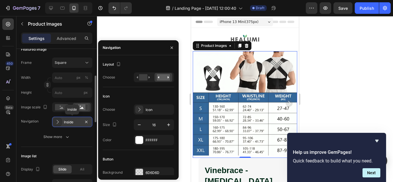
click at [61, 123] on div at bounding box center [57, 122] width 8 height 8
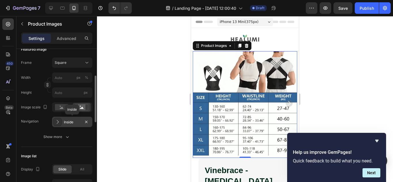
scroll to position [144, 0]
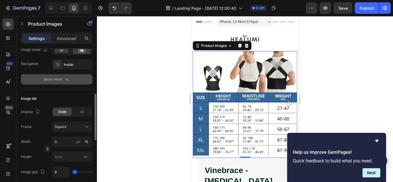
click at [66, 81] on icon "button" at bounding box center [67, 79] width 6 height 6
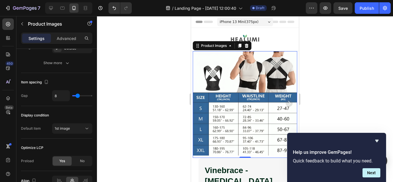
scroll to position [434, 0]
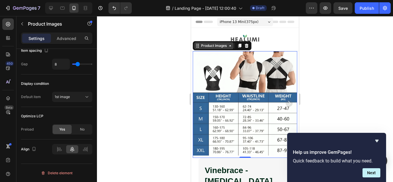
click at [200, 47] on div "Product Images" at bounding box center [214, 45] width 28 height 5
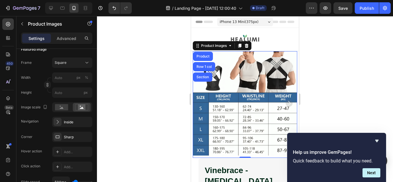
scroll to position [115, 0]
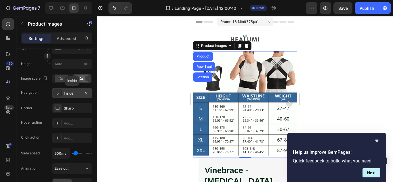
click at [60, 94] on div at bounding box center [57, 93] width 8 height 8
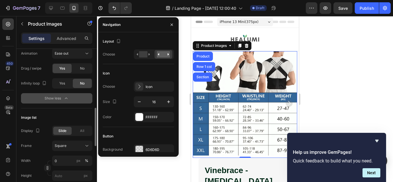
scroll to position [259, 0]
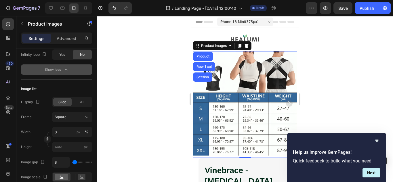
click at [58, 90] on div "Image list" at bounding box center [56, 88] width 71 height 9
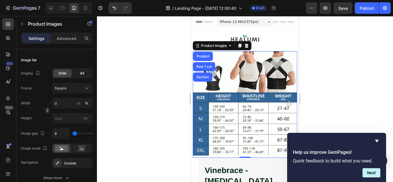
click at [76, 74] on div "All" at bounding box center [82, 73] width 18 height 8
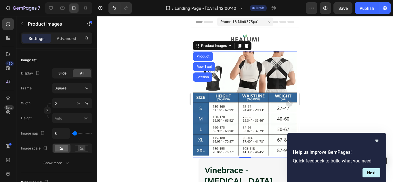
click at [65, 74] on span "Slide" at bounding box center [62, 73] width 8 height 5
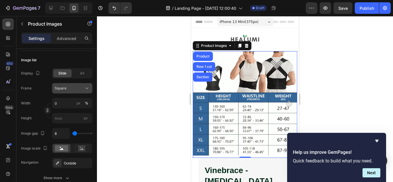
click at [81, 90] on div "Square" at bounding box center [69, 88] width 28 height 5
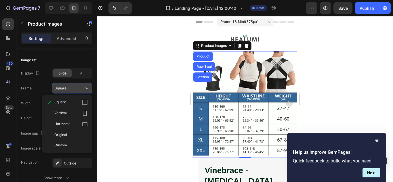
click at [81, 90] on div "Square" at bounding box center [69, 88] width 28 height 5
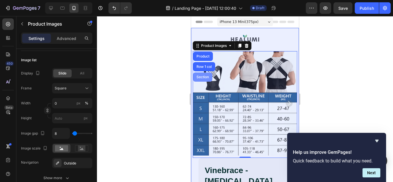
click at [206, 78] on div "Section" at bounding box center [202, 76] width 15 height 3
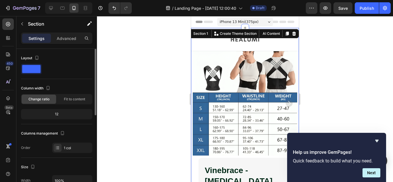
scroll to position [29, 0]
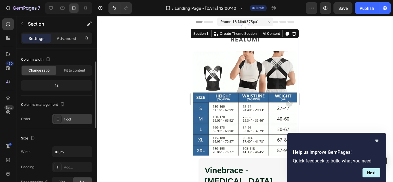
click at [55, 119] on icon at bounding box center [57, 119] width 5 height 5
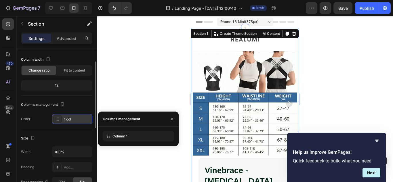
click at [56, 117] on icon at bounding box center [57, 119] width 5 height 5
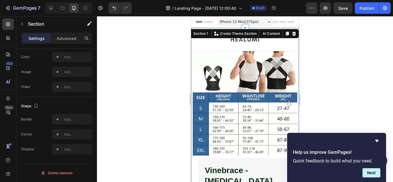
scroll to position [43, 0]
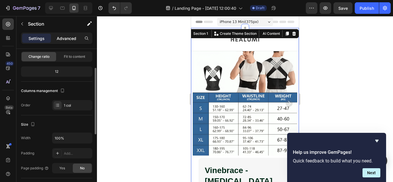
click at [62, 38] on p "Advanced" at bounding box center [67, 38] width 20 height 6
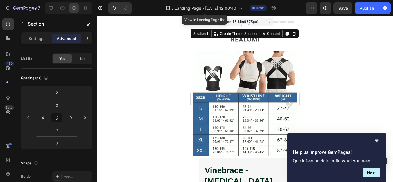
click at [322, 63] on div at bounding box center [245, 99] width 296 height 166
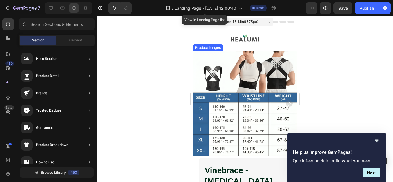
click at [207, 48] on div "Product Images" at bounding box center [208, 47] width 28 height 5
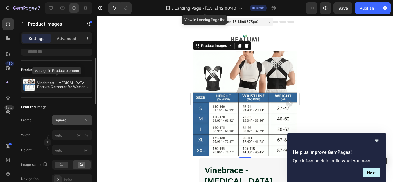
scroll to position [58, 0]
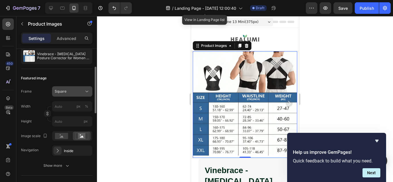
click at [75, 91] on div "Square" at bounding box center [69, 91] width 28 height 5
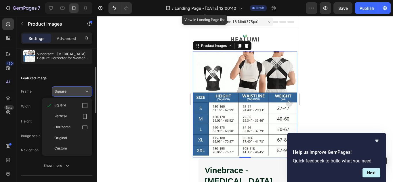
click at [76, 91] on div "Square" at bounding box center [69, 91] width 28 height 5
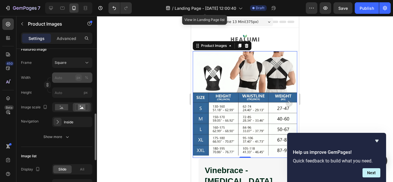
scroll to position [115, 0]
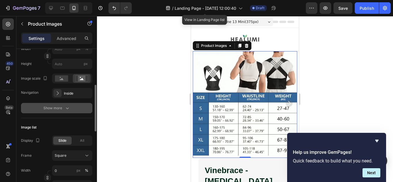
click at [64, 107] on div "Show more" at bounding box center [56, 108] width 27 height 6
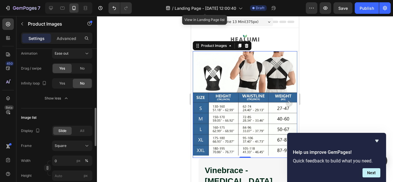
scroll to position [259, 0]
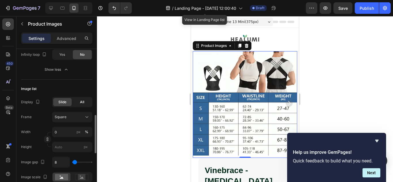
click at [77, 102] on div "All" at bounding box center [82, 102] width 18 height 8
click at [60, 103] on span "Slide" at bounding box center [62, 102] width 8 height 5
click at [74, 102] on div "All" at bounding box center [82, 102] width 18 height 8
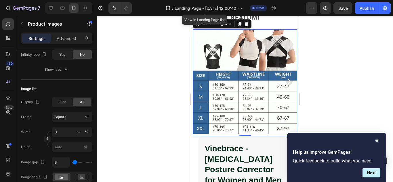
scroll to position [0, 0]
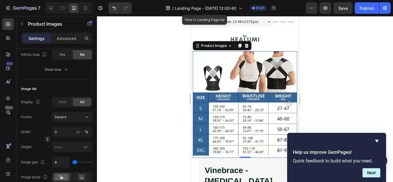
click at [286, 100] on icon "Carousel Next Arrow" at bounding box center [289, 103] width 7 height 7
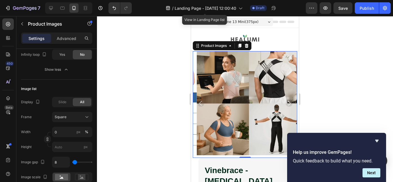
click at [286, 100] on icon "Carousel Next Arrow" at bounding box center [289, 103] width 7 height 7
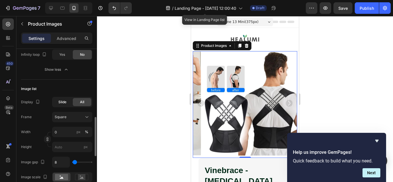
click at [62, 100] on span "Slide" at bounding box center [62, 102] width 8 height 5
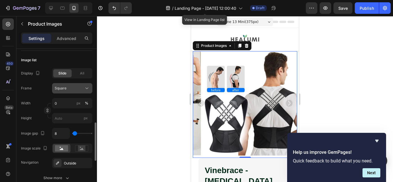
click at [87, 89] on icon at bounding box center [87, 88] width 6 height 6
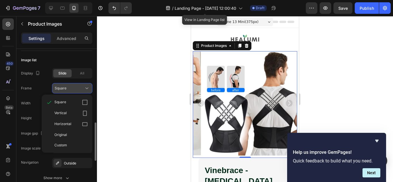
click at [87, 89] on icon at bounding box center [87, 88] width 6 height 6
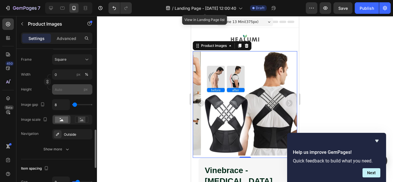
scroll to position [345, 0]
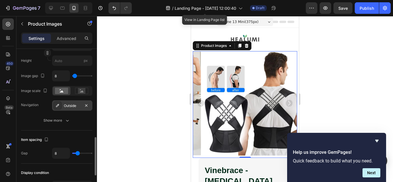
click at [61, 102] on div at bounding box center [57, 106] width 8 height 8
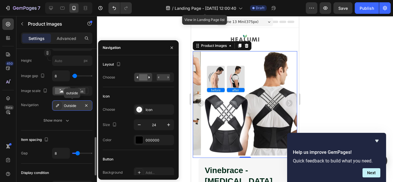
click at [61, 102] on div at bounding box center [57, 106] width 8 height 8
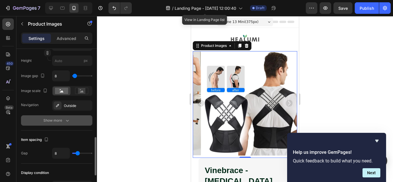
click at [62, 118] on div "Show more" at bounding box center [56, 121] width 27 height 6
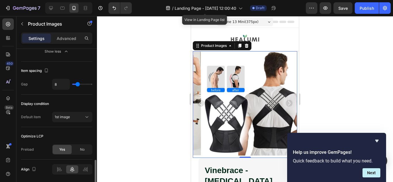
scroll to position [509, 0]
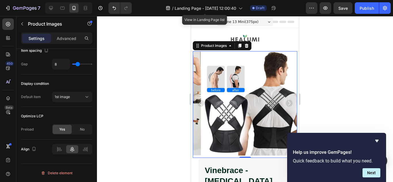
click at [165, 46] on div at bounding box center [245, 99] width 296 height 166
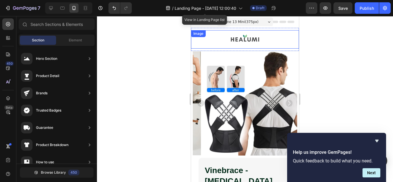
click at [199, 36] on div "Image" at bounding box center [198, 33] width 12 height 5
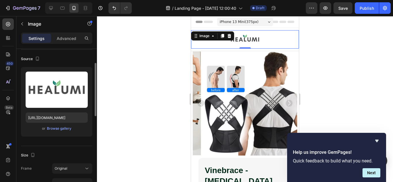
scroll to position [0, 0]
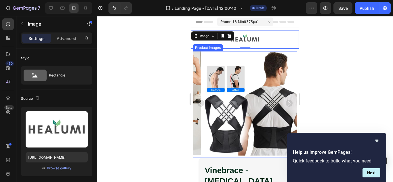
click at [205, 49] on div "Product Images" at bounding box center [208, 47] width 28 height 5
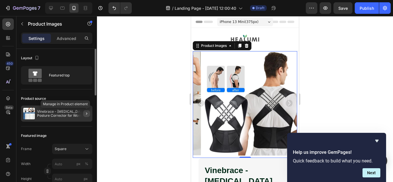
click at [85, 111] on icon "button" at bounding box center [86, 113] width 5 height 5
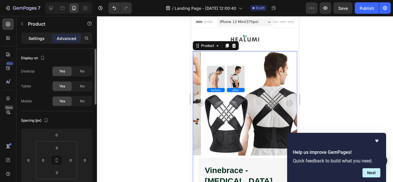
click at [43, 39] on p "Settings" at bounding box center [36, 38] width 16 height 6
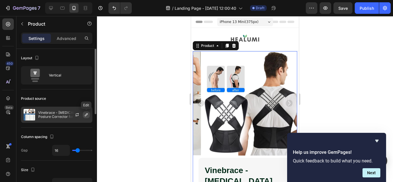
click at [83, 114] on button "button" at bounding box center [86, 114] width 7 height 7
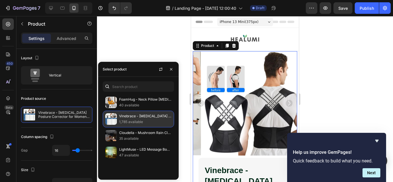
click at [159, 121] on p "1,785 available" at bounding box center [145, 122] width 52 height 6
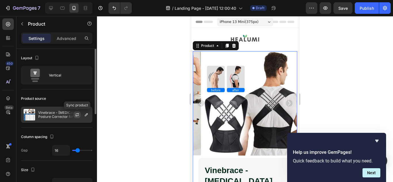
click at [79, 115] on icon "button" at bounding box center [77, 114] width 5 height 5
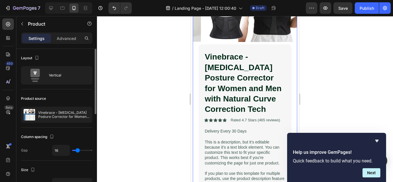
scroll to position [115, 0]
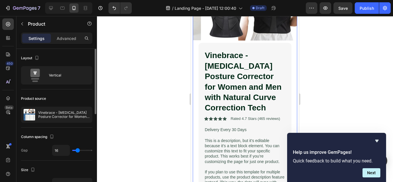
click at [131, 117] on div at bounding box center [245, 99] width 296 height 166
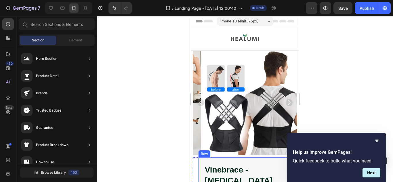
scroll to position [0, 0]
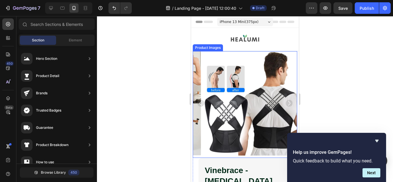
click at [208, 49] on div "Product Images" at bounding box center [208, 47] width 30 height 7
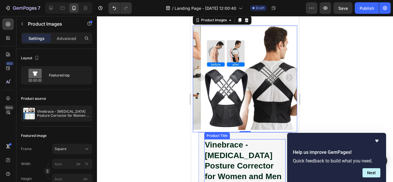
scroll to position [29, 0]
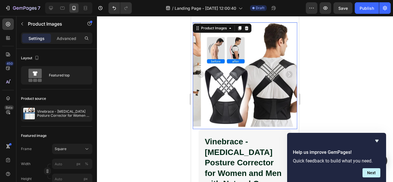
click at [201, 78] on img at bounding box center [253, 74] width 105 height 105
click at [200, 75] on icon "Carousel Back Arrow" at bounding box center [200, 74] width 7 height 7
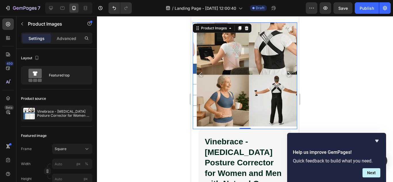
click at [200, 73] on icon "Carousel Back Arrow" at bounding box center [200, 74] width 7 height 7
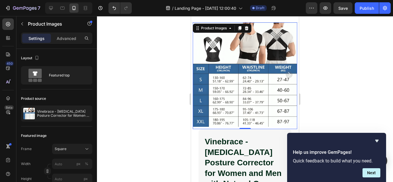
click at [200, 73] on img at bounding box center [245, 74] width 105 height 105
click at [232, 30] on icon at bounding box center [230, 28] width 5 height 5
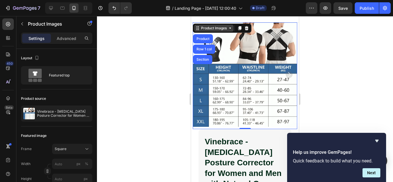
click at [197, 29] on icon at bounding box center [197, 28] width 5 height 5
click at [197, 28] on icon at bounding box center [197, 28] width 5 height 5
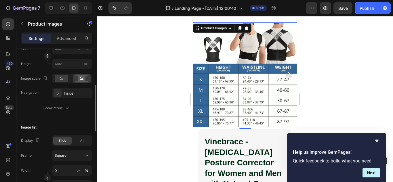
scroll to position [86, 0]
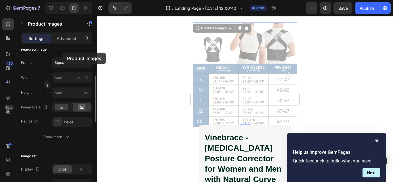
click at [62, 53] on div "Featured image" at bounding box center [56, 49] width 71 height 9
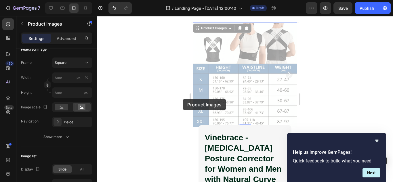
click at [156, 85] on div at bounding box center [245, 99] width 296 height 166
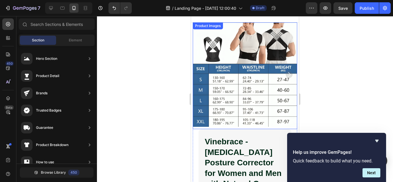
click at [286, 73] on icon "Carousel Next Arrow" at bounding box center [289, 74] width 7 height 7
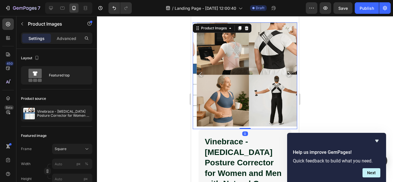
click at [199, 76] on img at bounding box center [249, 74] width 105 height 105
click at [202, 71] on icon "Carousel Back Arrow" at bounding box center [200, 74] width 7 height 7
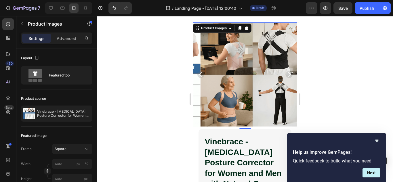
click at [148, 75] on div at bounding box center [245, 99] width 296 height 166
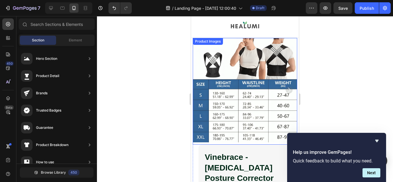
scroll to position [0, 0]
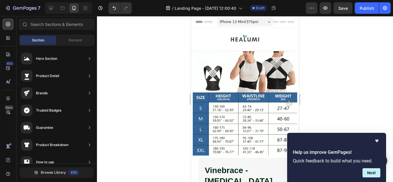
click at [320, 95] on div at bounding box center [245, 99] width 296 height 166
click at [137, 98] on div at bounding box center [245, 99] width 296 height 166
click at [166, 120] on div at bounding box center [245, 99] width 296 height 166
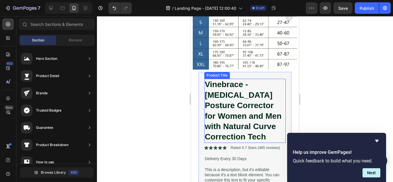
scroll to position [86, 0]
click at [228, 104] on h1 "Vinebrace - [MEDICAL_DATA] Posture Corrector for Women and Men with Natural Cur…" at bounding box center [245, 111] width 82 height 64
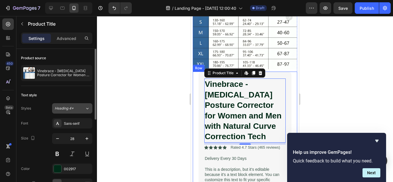
click at [85, 110] on icon at bounding box center [87, 109] width 5 height 6
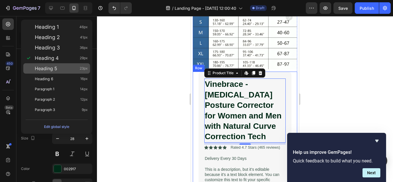
click at [70, 68] on div "Heading 5 23px" at bounding box center [61, 69] width 53 height 6
type input "23"
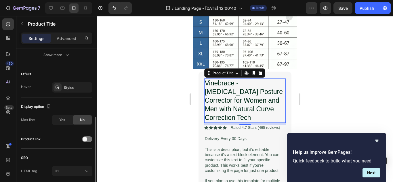
scroll to position [166, 0]
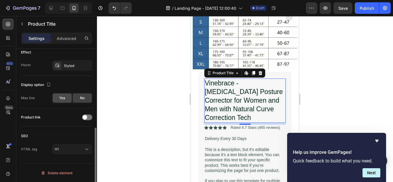
click at [63, 98] on span "Yes" at bounding box center [62, 97] width 6 height 5
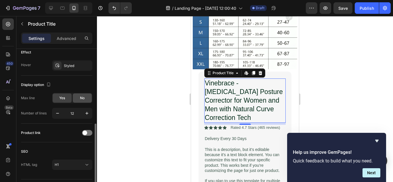
click at [86, 95] on div "No" at bounding box center [82, 97] width 19 height 9
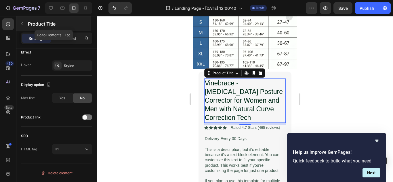
click at [25, 25] on button "button" at bounding box center [22, 23] width 9 height 9
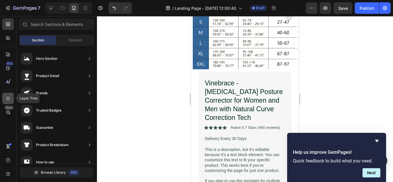
click at [8, 100] on icon at bounding box center [8, 98] width 4 height 4
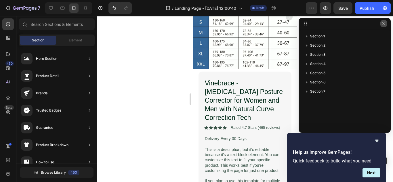
click at [385, 24] on icon "button" at bounding box center [383, 23] width 5 height 5
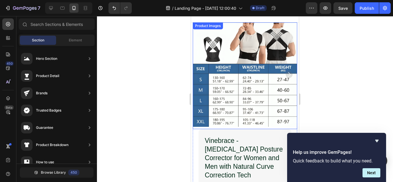
scroll to position [0, 0]
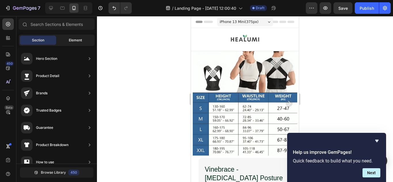
click at [78, 41] on span "Element" at bounding box center [75, 40] width 13 height 5
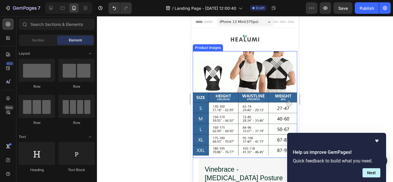
click at [204, 48] on div "Product Images" at bounding box center [208, 47] width 28 height 5
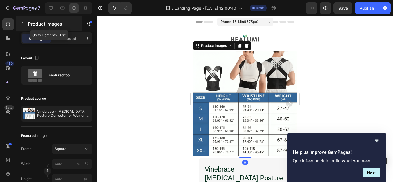
click at [25, 23] on button "button" at bounding box center [22, 23] width 9 height 9
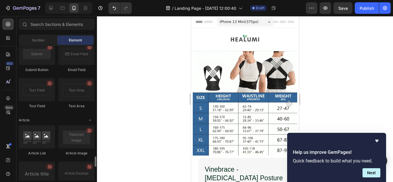
scroll to position [1253, 0]
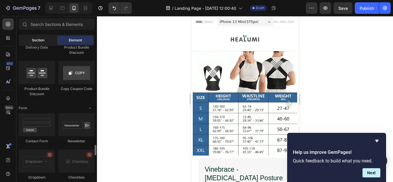
click at [39, 37] on div "Section" at bounding box center [38, 40] width 36 height 9
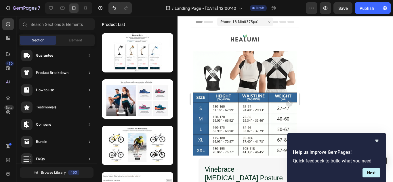
scroll to position [0, 0]
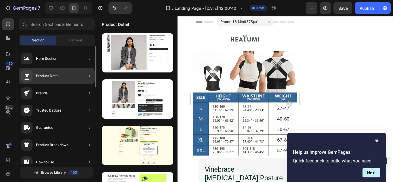
click at [88, 79] on icon at bounding box center [90, 76] width 6 height 6
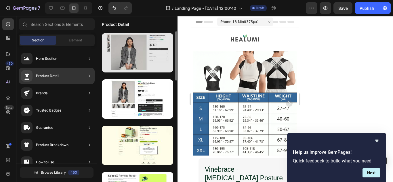
click at [121, 49] on div at bounding box center [137, 52] width 71 height 39
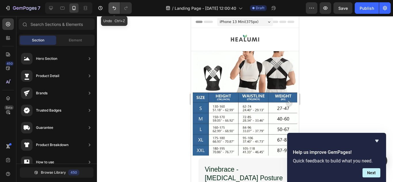
click at [112, 9] on icon "Undo/Redo" at bounding box center [114, 8] width 6 height 6
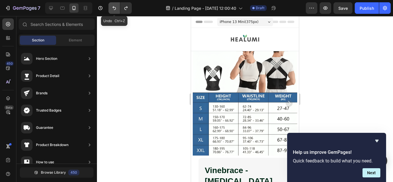
click at [112, 9] on icon "Undo/Redo" at bounding box center [114, 8] width 6 height 6
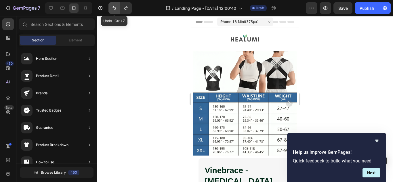
click at [112, 9] on icon "Undo/Redo" at bounding box center [114, 8] width 6 height 6
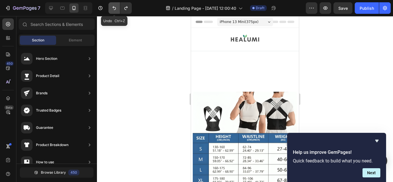
click at [112, 9] on icon "Undo/Redo" at bounding box center [114, 8] width 6 height 6
click at [131, 56] on div at bounding box center [245, 99] width 296 height 166
click at [109, 8] on button "Undo/Redo" at bounding box center [114, 8] width 12 height 12
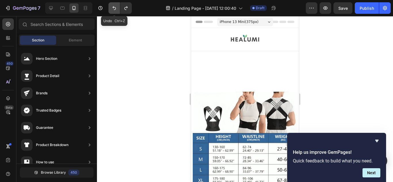
click at [109, 8] on button "Undo/Redo" at bounding box center [114, 8] width 12 height 12
click at [123, 37] on div at bounding box center [245, 99] width 296 height 166
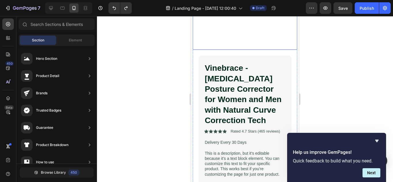
scroll to position [259, 0]
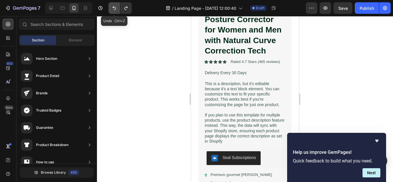
click at [114, 8] on icon "Undo/Redo" at bounding box center [114, 8] width 6 height 6
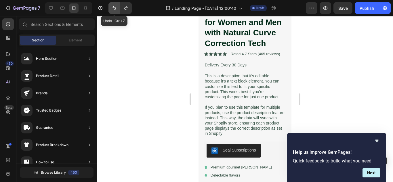
click at [113, 8] on icon "Undo/Redo" at bounding box center [114, 8] width 6 height 6
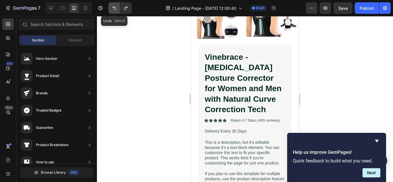
click at [113, 8] on icon "Undo/Redo" at bounding box center [114, 8] width 6 height 6
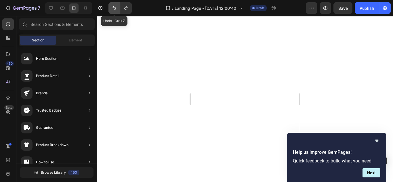
click at [113, 9] on icon "Undo/Redo" at bounding box center [114, 8] width 6 height 6
click at [112, 10] on icon "Undo/Redo" at bounding box center [114, 8] width 6 height 6
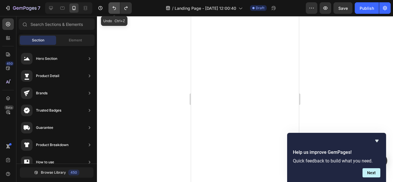
click at [112, 10] on icon "Undo/Redo" at bounding box center [114, 8] width 6 height 6
click at [112, 11] on icon "Undo/Redo" at bounding box center [114, 8] width 6 height 6
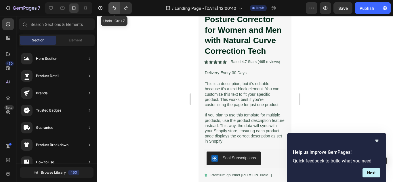
click at [112, 10] on icon "Undo/Redo" at bounding box center [114, 8] width 6 height 6
click at [157, 102] on div at bounding box center [245, 99] width 296 height 166
click at [112, 7] on icon "Undo/Redo" at bounding box center [114, 8] width 6 height 6
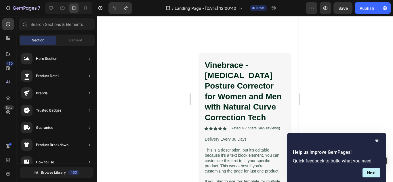
scroll to position [196, 0]
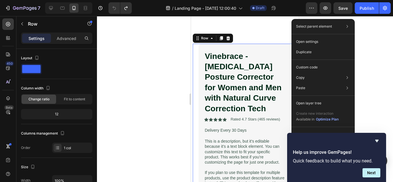
click at [145, 83] on div at bounding box center [245, 99] width 296 height 166
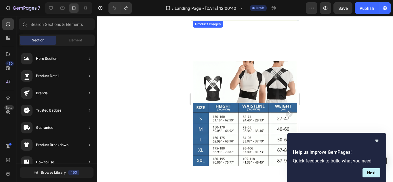
scroll to position [144, 0]
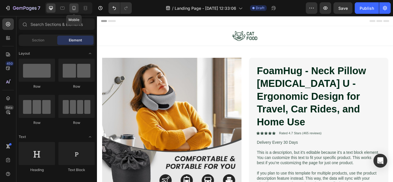
click at [76, 10] on icon at bounding box center [74, 8] width 6 height 6
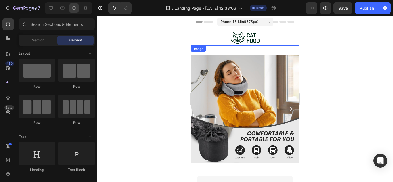
click at [199, 50] on div "Image" at bounding box center [198, 48] width 12 height 5
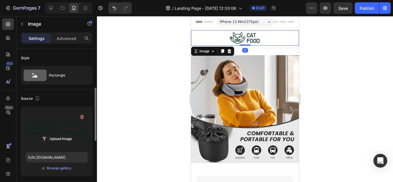
scroll to position [29, 0]
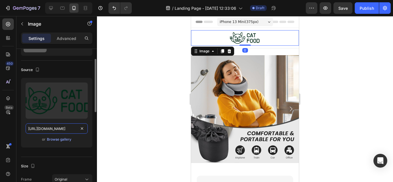
click at [56, 130] on input "[URL][DOMAIN_NAME]" at bounding box center [57, 128] width 62 height 10
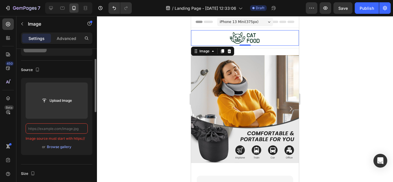
paste input "[URL][DOMAIN_NAME]"
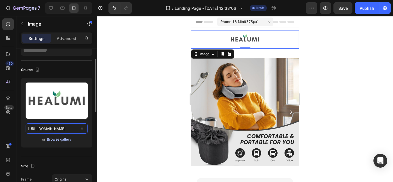
scroll to position [0, 80]
type input "[URL][DOMAIN_NAME]"
click at [176, 103] on div at bounding box center [245, 99] width 296 height 166
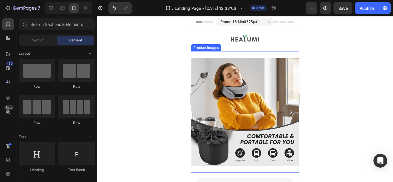
click at [203, 49] on div "Product Images" at bounding box center [206, 47] width 30 height 7
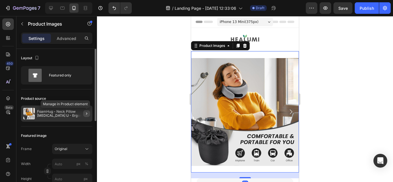
click at [87, 113] on icon "button" at bounding box center [86, 113] width 5 height 5
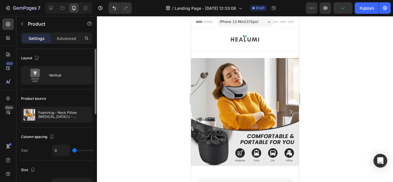
scroll to position [29, 0]
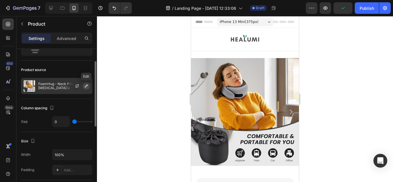
click at [87, 87] on icon "button" at bounding box center [86, 86] width 5 height 5
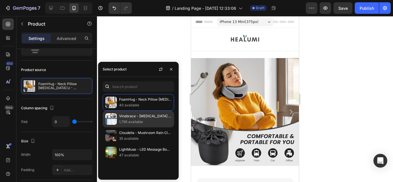
click at [125, 123] on p "1,785 available" at bounding box center [145, 122] width 52 height 6
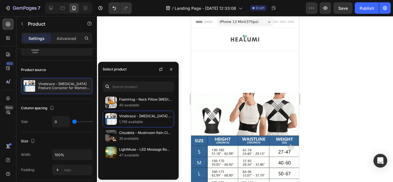
click at [150, 39] on div at bounding box center [245, 99] width 296 height 166
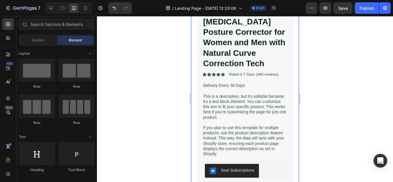
scroll to position [316, 0]
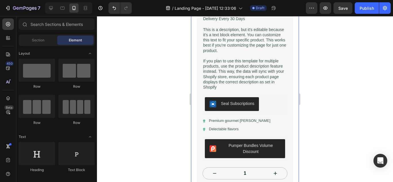
click at [47, 45] on div "Section Element" at bounding box center [57, 41] width 76 height 12
click at [47, 43] on div "Section" at bounding box center [38, 40] width 36 height 9
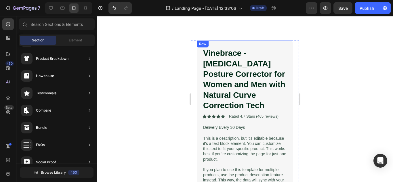
scroll to position [173, 0]
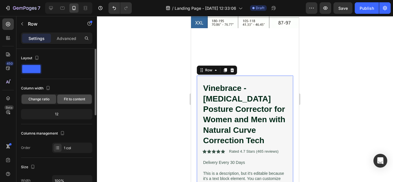
click at [70, 97] on span "Fit to content" at bounding box center [74, 99] width 21 height 5
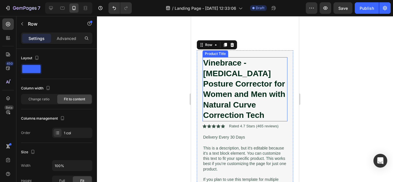
scroll to position [230, 0]
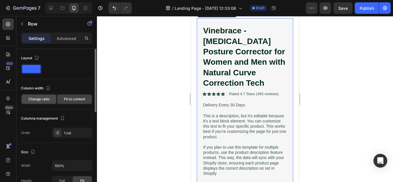
click at [55, 101] on div "Change ratio" at bounding box center [39, 99] width 35 height 9
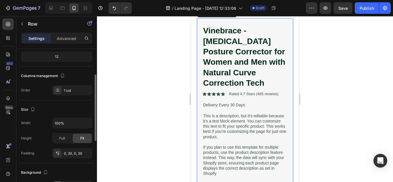
scroll to position [86, 0]
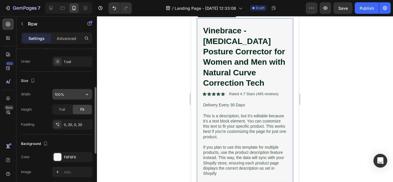
click at [64, 93] on input "100%" at bounding box center [72, 94] width 40 height 10
click at [83, 93] on button "button" at bounding box center [87, 94] width 10 height 10
click at [72, 95] on input "100%" at bounding box center [72, 94] width 40 height 10
type input "100%"
click at [108, 91] on div at bounding box center [245, 99] width 296 height 166
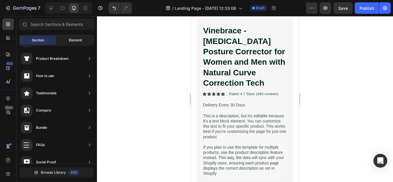
click at [76, 37] on div "Element" at bounding box center [75, 40] width 36 height 9
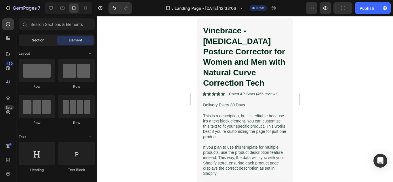
click at [51, 40] on div "Section" at bounding box center [38, 40] width 36 height 9
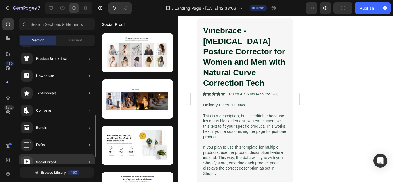
scroll to position [115, 0]
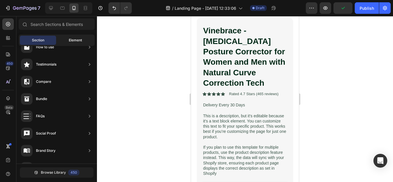
click at [70, 39] on span "Element" at bounding box center [75, 40] width 13 height 5
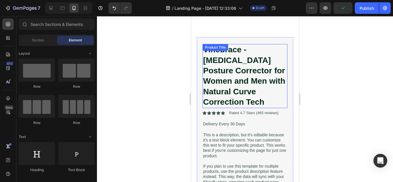
scroll to position [201, 0]
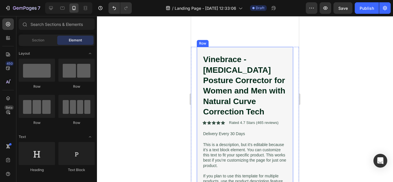
click at [203, 41] on div "Row" at bounding box center [202, 43] width 9 height 5
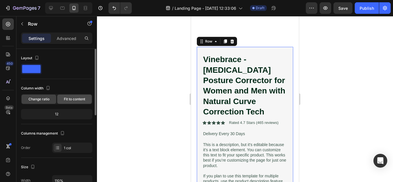
click at [68, 100] on span "Fit to content" at bounding box center [74, 99] width 21 height 5
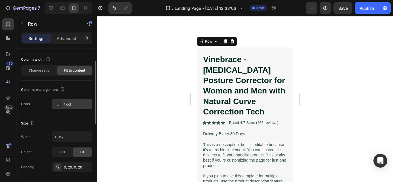
scroll to position [58, 0]
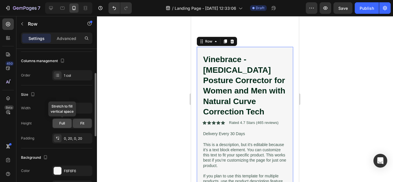
click at [62, 123] on span "Full" at bounding box center [62, 123] width 6 height 5
click at [77, 121] on div "Fit" at bounding box center [82, 123] width 19 height 9
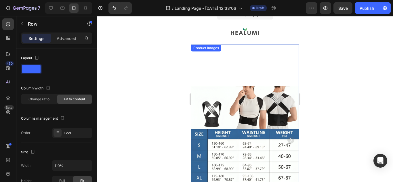
scroll to position [0, 0]
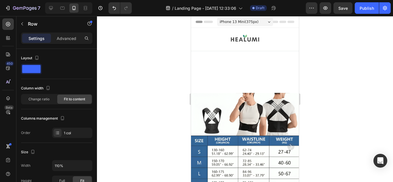
click at [369, 89] on div at bounding box center [245, 99] width 296 height 166
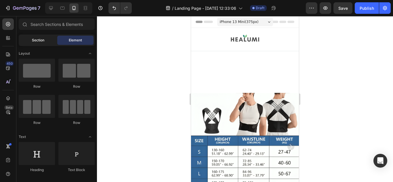
click at [47, 38] on div "Section" at bounding box center [38, 40] width 36 height 9
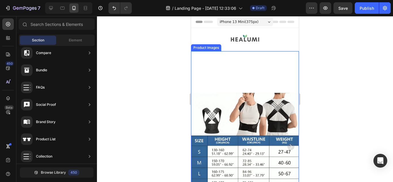
click at [209, 49] on div "Product Images" at bounding box center [206, 47] width 30 height 7
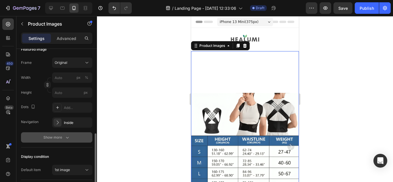
scroll to position [115, 0]
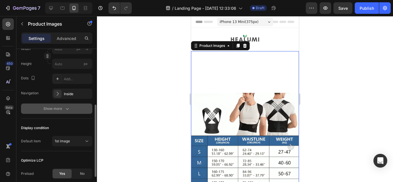
click at [61, 110] on div "Show more" at bounding box center [56, 109] width 27 height 6
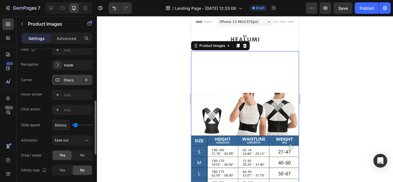
scroll to position [173, 0]
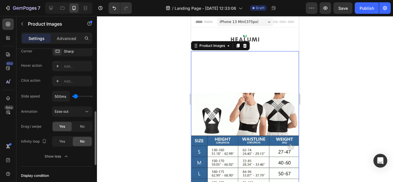
type input "100ms"
type input "100"
type input "300ms"
type input "300"
click at [75, 96] on input "range" at bounding box center [82, 96] width 20 height 1
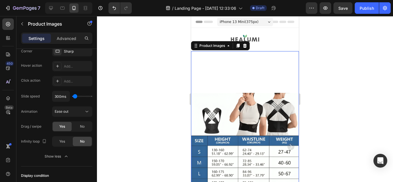
click at [290, 144] on icon "Carousel Next Arrow" at bounding box center [291, 146] width 3 height 5
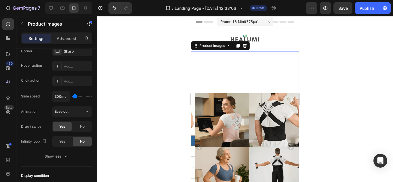
click at [290, 144] on icon "Carousel Next Arrow" at bounding box center [291, 146] width 3 height 5
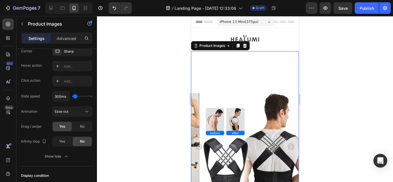
click at [287, 143] on icon "Carousel Next Arrow" at bounding box center [290, 146] width 7 height 7
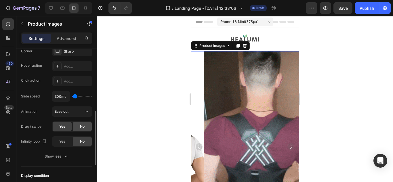
click at [79, 127] on div "No" at bounding box center [82, 126] width 19 height 9
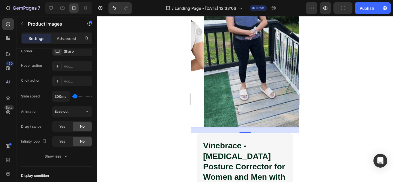
scroll to position [86, 0]
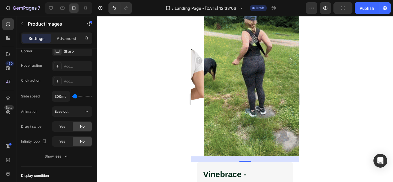
click at [196, 58] on icon "Carousel Back Arrow" at bounding box center [199, 60] width 7 height 7
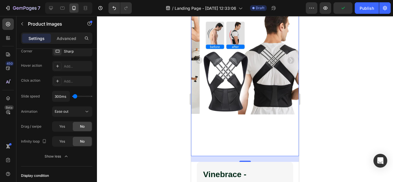
click at [200, 57] on icon "Carousel Back Arrow" at bounding box center [199, 60] width 7 height 7
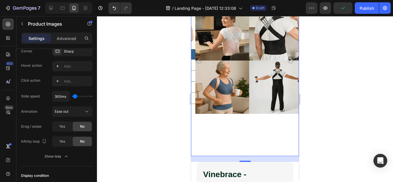
click at [200, 57] on icon "Carousel Back Arrow" at bounding box center [199, 60] width 7 height 7
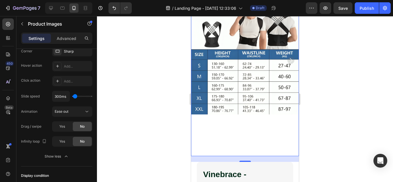
click at [200, 55] on img at bounding box center [245, 61] width 108 height 192
click at [62, 124] on span "Yes" at bounding box center [62, 126] width 6 height 5
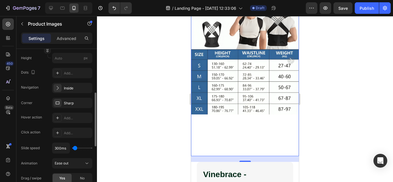
scroll to position [0, 0]
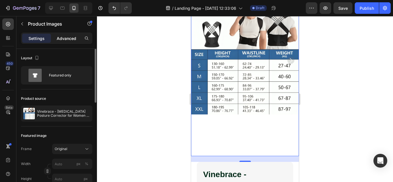
click at [70, 41] on div "Advanced" at bounding box center [66, 38] width 29 height 9
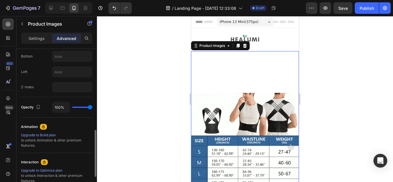
scroll to position [316, 0]
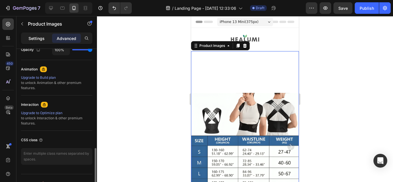
click at [42, 39] on p "Settings" at bounding box center [36, 38] width 16 height 6
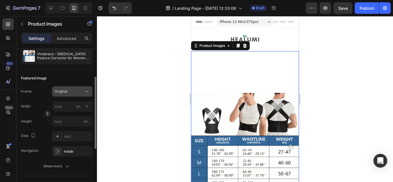
scroll to position [86, 0]
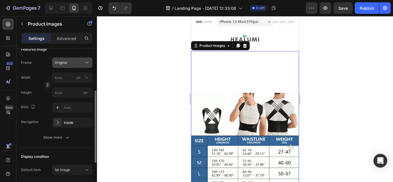
click at [79, 60] on button "Original" at bounding box center [72, 63] width 40 height 10
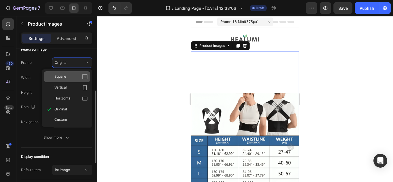
click at [84, 78] on icon at bounding box center [85, 77] width 6 height 6
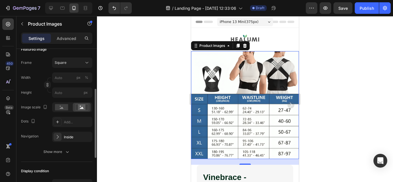
click at [142, 88] on div at bounding box center [245, 99] width 296 height 166
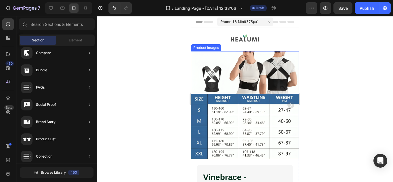
click at [289, 102] on icon "Carousel Next Arrow" at bounding box center [290, 105] width 7 height 7
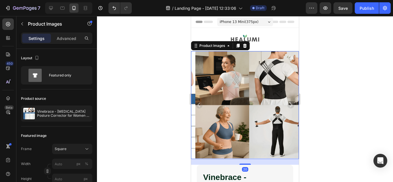
click at [289, 102] on icon "Carousel Next Arrow" at bounding box center [290, 105] width 7 height 7
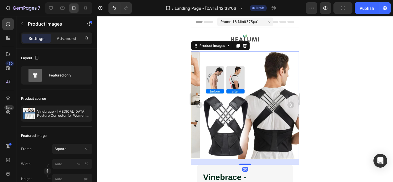
click at [289, 102] on icon "Carousel Next Arrow" at bounding box center [290, 105] width 7 height 7
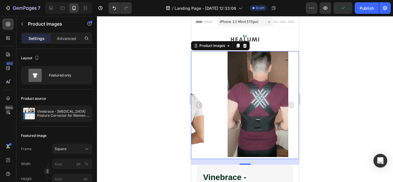
click at [289, 102] on icon "Carousel Next Arrow" at bounding box center [290, 105] width 7 height 7
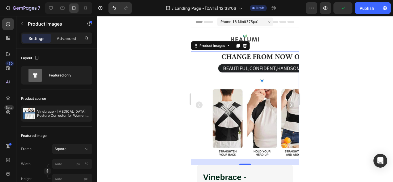
click at [289, 102] on icon "Carousel Next Arrow" at bounding box center [290, 105] width 7 height 7
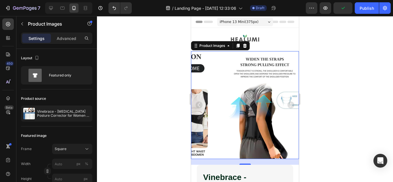
click at [289, 102] on icon "Carousel Next Arrow" at bounding box center [290, 105] width 7 height 7
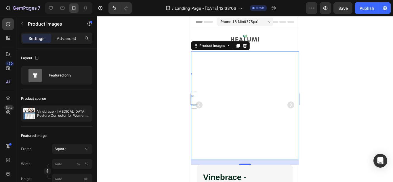
click at [289, 102] on icon "Carousel Next Arrow" at bounding box center [290, 105] width 7 height 7
click at [144, 112] on div at bounding box center [245, 99] width 296 height 166
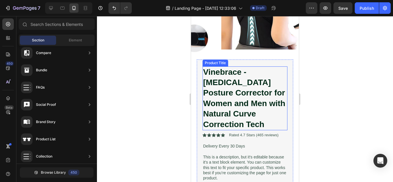
scroll to position [115, 0]
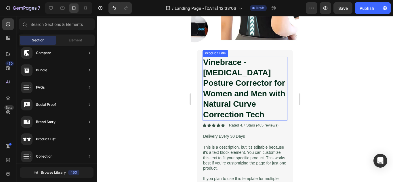
click at [220, 82] on h1 "Vinebrace - [MEDICAL_DATA] Posture Corrector for Women and Men with Natural Cur…" at bounding box center [244, 89] width 85 height 64
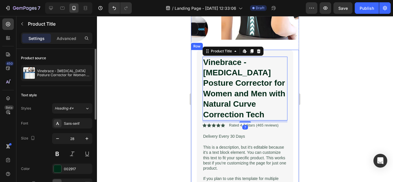
scroll to position [29, 0]
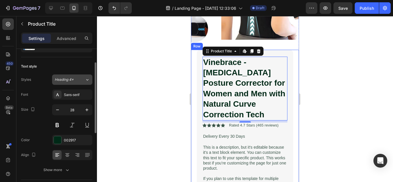
click at [84, 80] on div "Heading 4*" at bounding box center [70, 79] width 30 height 5
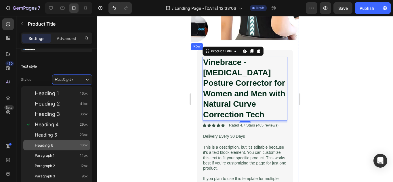
click at [55, 144] on div "Heading 6 16px" at bounding box center [61, 145] width 53 height 6
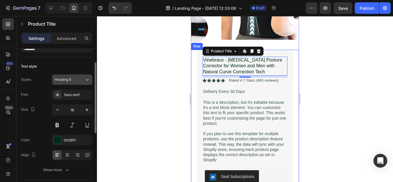
click at [83, 79] on div "Heading 6" at bounding box center [70, 79] width 30 height 5
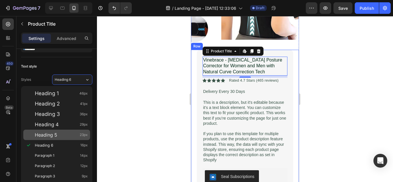
drag, startPoint x: 52, startPoint y: 135, endPoint x: 76, endPoint y: 104, distance: 39.0
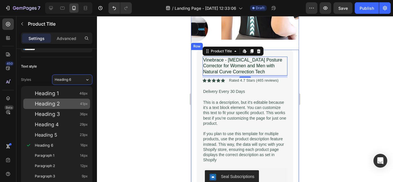
click at [52, 135] on span "Heading 5" at bounding box center [46, 135] width 22 height 6
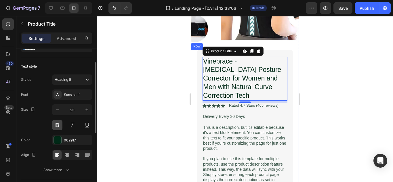
click at [59, 124] on button at bounding box center [57, 125] width 10 height 10
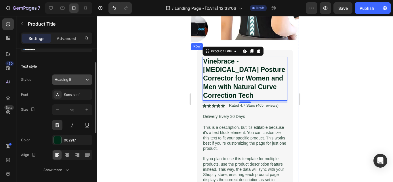
click at [75, 82] on div "Heading 5" at bounding box center [66, 79] width 23 height 5
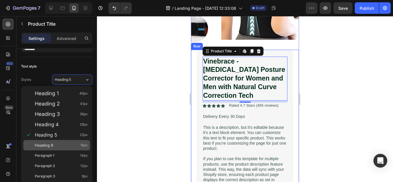
click at [46, 144] on span "Heading 6" at bounding box center [44, 145] width 18 height 6
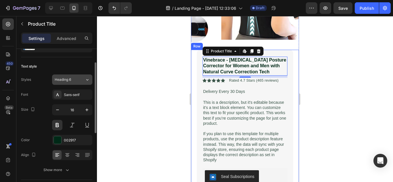
click at [70, 76] on button "Heading 6" at bounding box center [72, 79] width 40 height 10
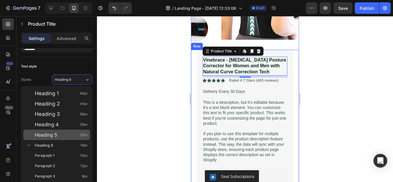
drag, startPoint x: 45, startPoint y: 135, endPoint x: 62, endPoint y: 129, distance: 17.4
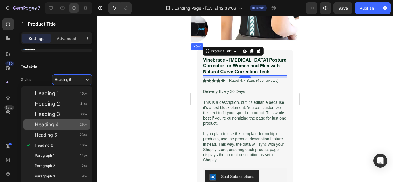
click at [46, 135] on span "Heading 5" at bounding box center [46, 135] width 22 height 6
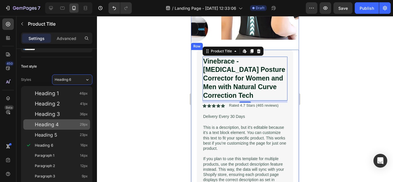
type input "23"
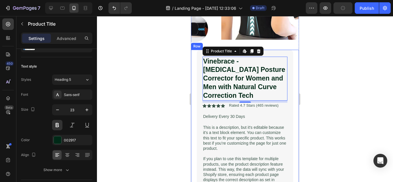
click at [161, 81] on div at bounding box center [245, 99] width 296 height 166
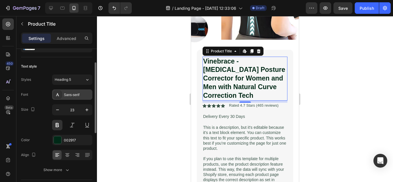
click at [68, 91] on div "Sans-serif" at bounding box center [72, 94] width 40 height 10
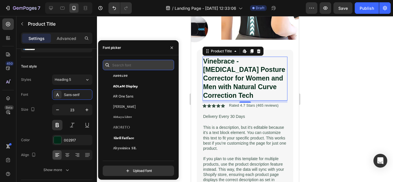
click at [133, 65] on input "text" at bounding box center [138, 65] width 71 height 10
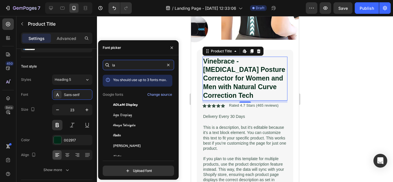
type input "l"
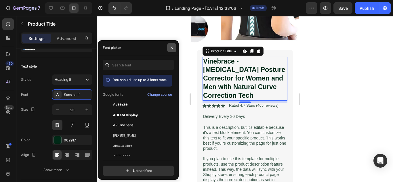
click at [174, 49] on button "button" at bounding box center [171, 47] width 9 height 9
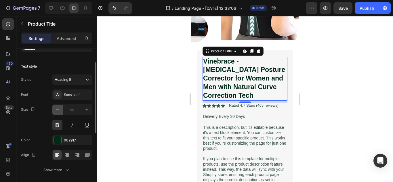
click at [60, 110] on icon "button" at bounding box center [58, 110] width 6 height 6
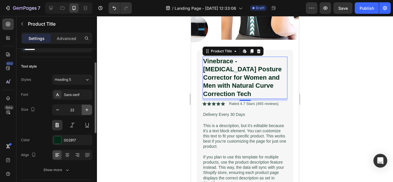
click at [87, 108] on icon "button" at bounding box center [87, 110] width 6 height 6
type input "23"
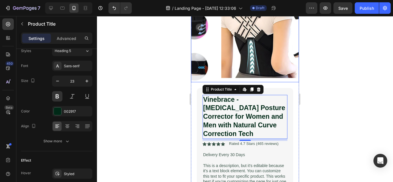
scroll to position [86, 0]
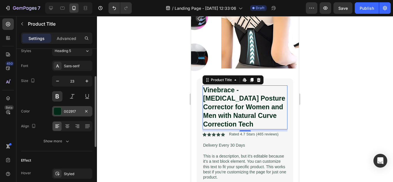
click at [70, 109] on div "002917" at bounding box center [72, 111] width 17 height 5
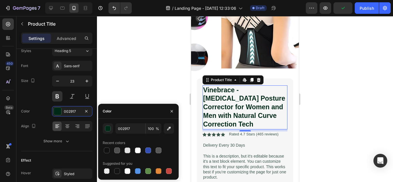
click at [327, 116] on div at bounding box center [245, 99] width 296 height 166
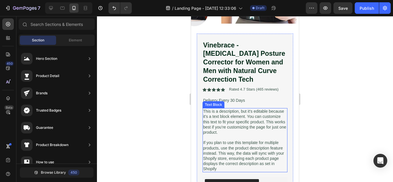
scroll to position [144, 0]
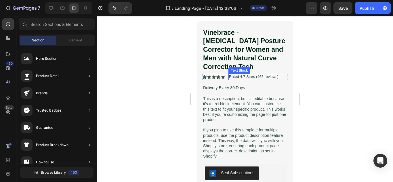
click at [248, 74] on p "Rated 4.7 Stars (465 reviews)" at bounding box center [253, 76] width 49 height 5
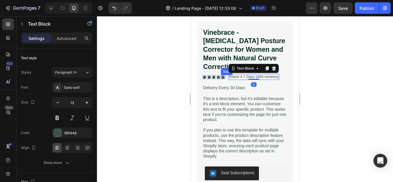
click at [221, 75] on icon at bounding box center [223, 77] width 4 height 4
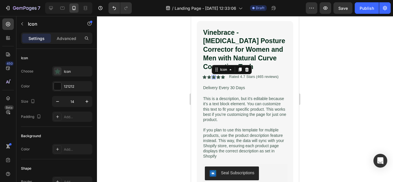
click at [213, 75] on div "Icon 0" at bounding box center [214, 77] width 4 height 4
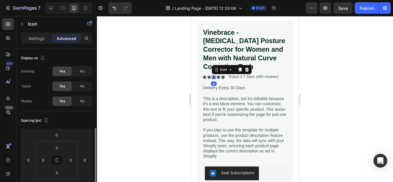
scroll to position [58, 0]
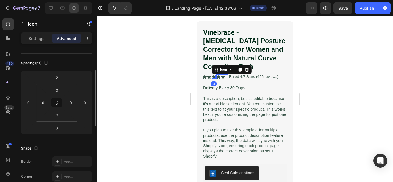
click at [223, 75] on icon at bounding box center [223, 77] width 4 height 4
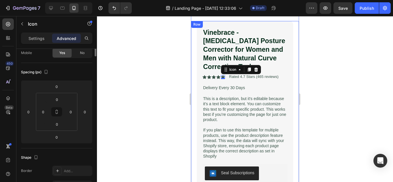
scroll to position [0, 0]
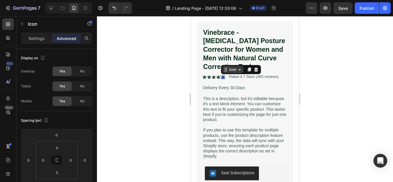
click at [233, 70] on div "Icon" at bounding box center [232, 70] width 9 height 0
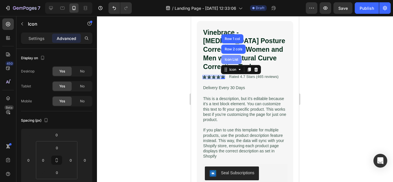
click at [235, 58] on div "Icon List" at bounding box center [231, 59] width 16 height 3
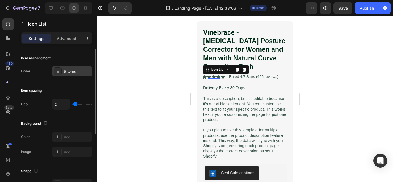
click at [69, 70] on div "5 items" at bounding box center [77, 71] width 27 height 5
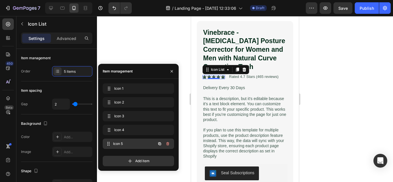
click at [132, 146] on span "Icon 5" at bounding box center [134, 143] width 43 height 5
click at [132, 141] on div "Icon 5 Icon 5" at bounding box center [130, 144] width 51 height 8
click at [117, 141] on div "Icon 5 Icon 5" at bounding box center [130, 144] width 51 height 8
click at [111, 143] on span at bounding box center [109, 144] width 8 height 8
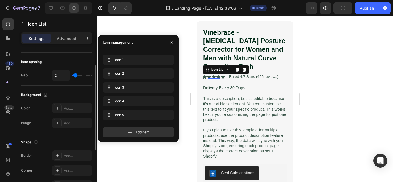
scroll to position [58, 0]
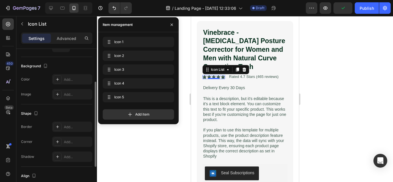
click at [70, 115] on div "Shape" at bounding box center [56, 113] width 71 height 9
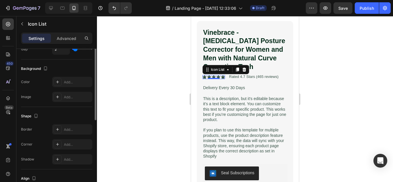
scroll to position [0, 0]
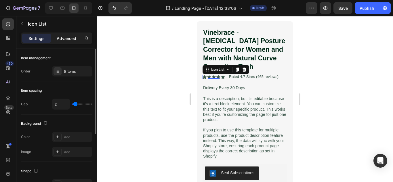
click at [68, 42] on div "Advanced" at bounding box center [66, 38] width 29 height 9
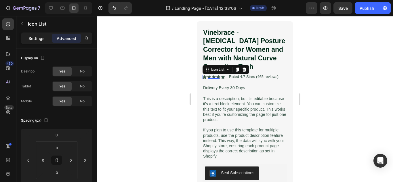
click at [38, 41] on p "Settings" at bounding box center [36, 38] width 16 height 6
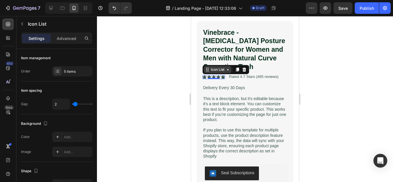
click at [225, 67] on div "Icon List" at bounding box center [218, 69] width 16 height 5
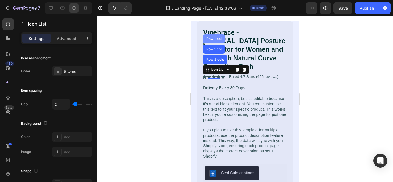
click at [216, 37] on div "Row 1 col" at bounding box center [214, 38] width 18 height 3
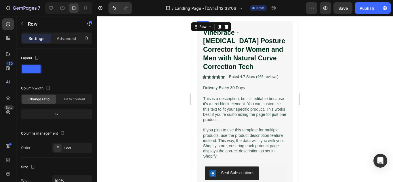
click at [218, 75] on icon at bounding box center [218, 77] width 4 height 4
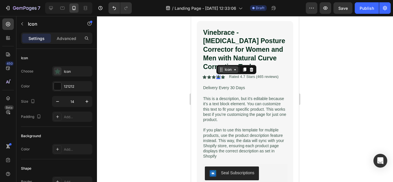
click at [235, 67] on icon at bounding box center [235, 69] width 5 height 5
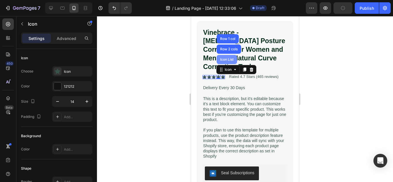
click at [231, 58] on div "Icon List" at bounding box center [227, 59] width 16 height 3
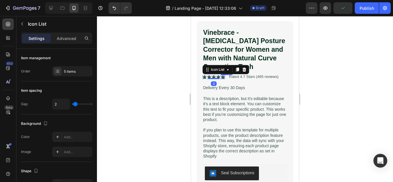
click at [221, 75] on icon at bounding box center [223, 77] width 4 height 4
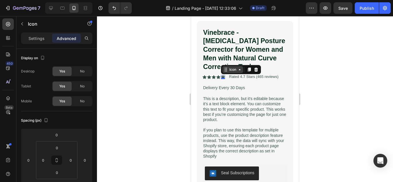
click at [234, 70] on div "Icon" at bounding box center [232, 70] width 9 height 0
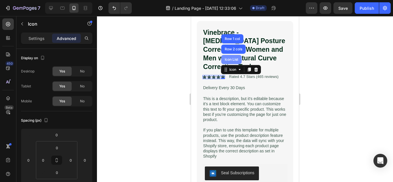
click at [234, 58] on div "Icon List" at bounding box center [231, 59] width 20 height 9
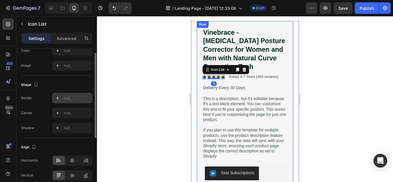
scroll to position [112, 0]
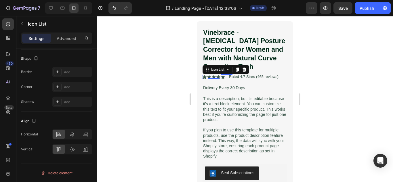
click at [224, 75] on icon at bounding box center [223, 77] width 4 height 4
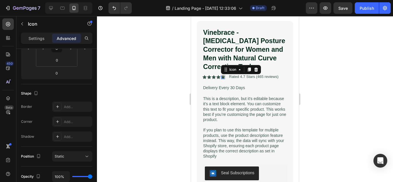
scroll to position [0, 0]
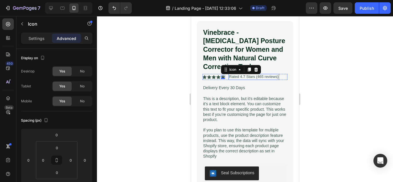
click at [234, 74] on p "Rated 4.7 Stars (465 reviews)" at bounding box center [253, 76] width 49 height 5
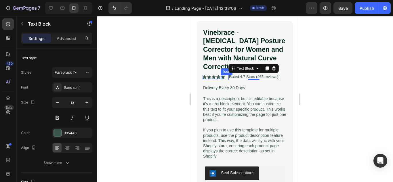
click at [223, 75] on icon at bounding box center [223, 77] width 4 height 4
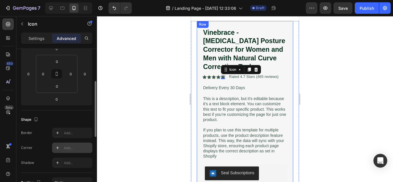
scroll to position [144, 0]
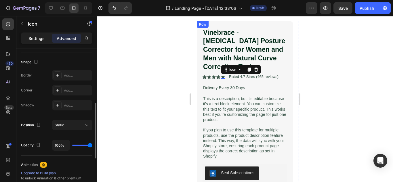
click at [35, 40] on p "Settings" at bounding box center [36, 38] width 16 height 6
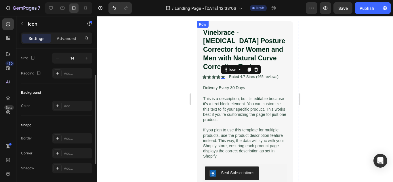
scroll to position [15, 0]
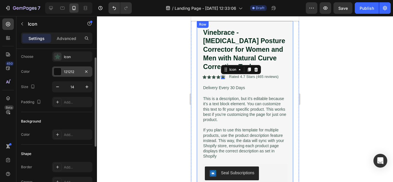
click at [63, 72] on div "121212" at bounding box center [72, 71] width 40 height 10
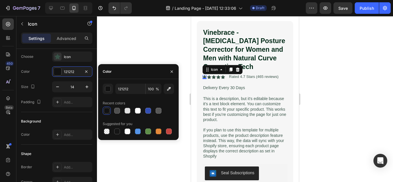
click at [204, 75] on div "Icon 0" at bounding box center [204, 77] width 4 height 4
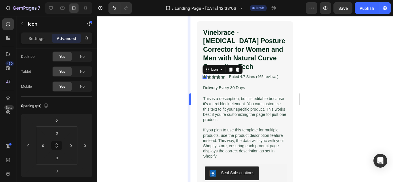
click at [144, 95] on div at bounding box center [245, 99] width 296 height 166
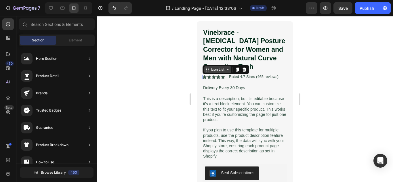
click at [207, 68] on div "Icon List" at bounding box center [217, 69] width 27 height 7
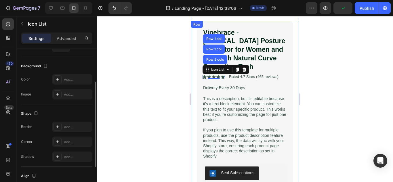
scroll to position [86, 0]
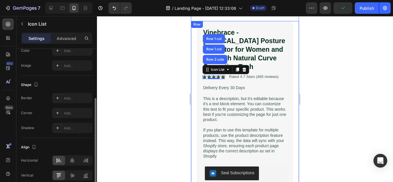
click at [130, 123] on div at bounding box center [245, 99] width 296 height 166
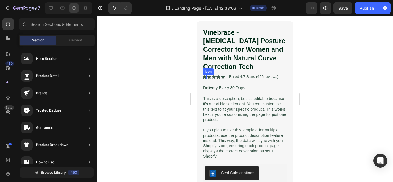
click at [205, 75] on icon at bounding box center [204, 77] width 4 height 4
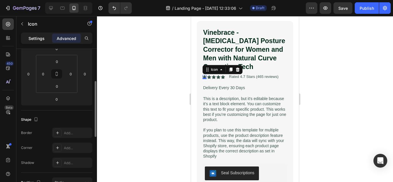
click at [40, 39] on p "Settings" at bounding box center [36, 38] width 16 height 6
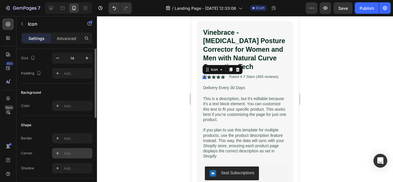
scroll to position [0, 0]
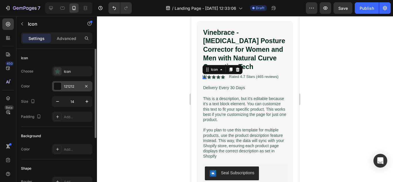
click at [70, 86] on div "121212" at bounding box center [72, 86] width 17 height 5
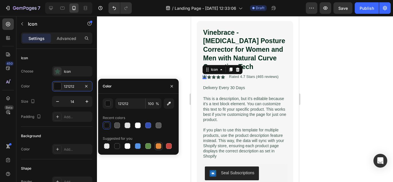
click at [159, 145] on div at bounding box center [159, 146] width 6 height 6
type input "E4893A"
click at [128, 54] on div at bounding box center [245, 99] width 296 height 166
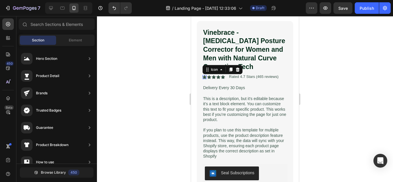
click at [205, 75] on icon at bounding box center [204, 77] width 4 height 4
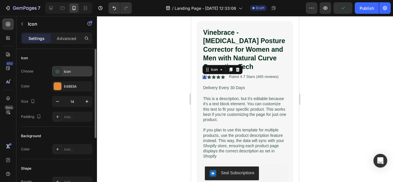
click at [68, 69] on div "Icon" at bounding box center [77, 71] width 27 height 5
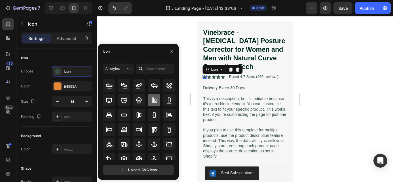
scroll to position [68, 0]
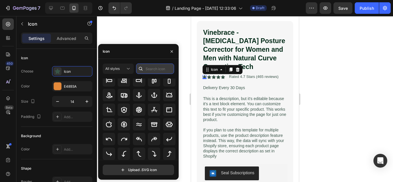
click at [163, 68] on input "text" at bounding box center [155, 69] width 38 height 10
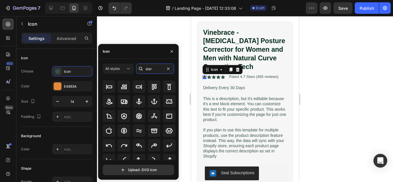
scroll to position [0, 0]
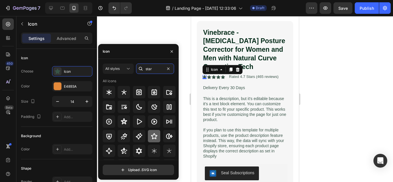
type input "star"
click at [152, 142] on div at bounding box center [154, 136] width 12 height 12
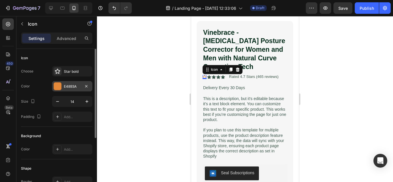
click at [78, 85] on div "E4893A" at bounding box center [72, 86] width 17 height 5
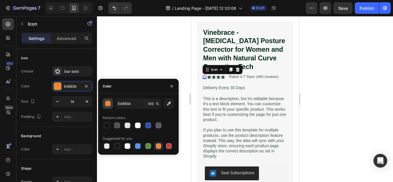
click at [109, 102] on div "button" at bounding box center [108, 104] width 6 height 6
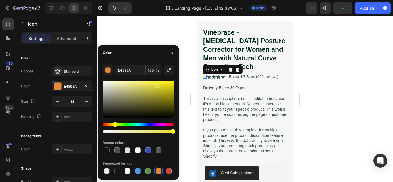
drag, startPoint x: 109, startPoint y: 125, endPoint x: 114, endPoint y: 125, distance: 5.5
click at [114, 125] on div "Hue" at bounding box center [115, 124] width 5 height 5
drag, startPoint x: 160, startPoint y: 85, endPoint x: 158, endPoint y: 82, distance: 4.3
click at [158, 82] on div at bounding box center [158, 83] width 5 height 5
type input "F4EB38"
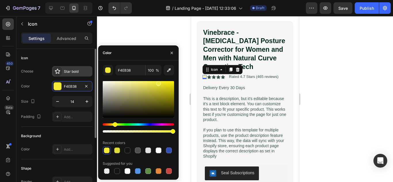
click at [62, 73] on div "Star bold" at bounding box center [72, 71] width 40 height 10
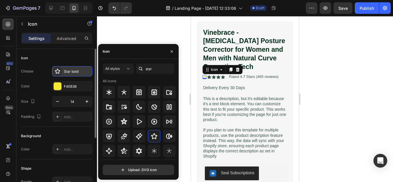
click at [58, 71] on icon at bounding box center [58, 71] width 6 height 6
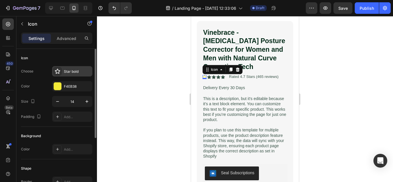
click at [57, 71] on icon at bounding box center [58, 71] width 6 height 6
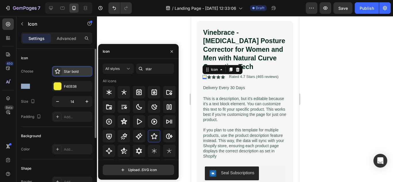
click at [57, 71] on icon at bounding box center [58, 71] width 6 height 6
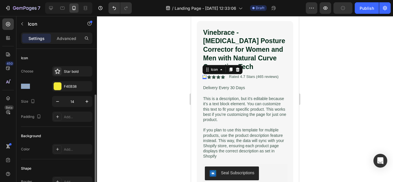
scroll to position [58, 0]
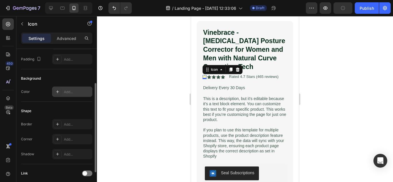
click at [56, 90] on icon at bounding box center [57, 91] width 5 height 5
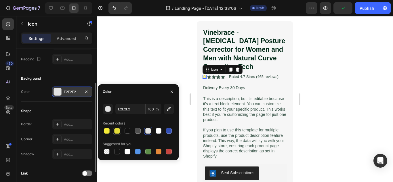
click at [118, 131] on div at bounding box center [117, 131] width 6 height 6
type input "E3DB39"
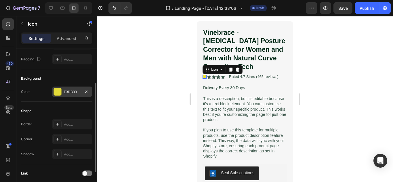
click at [145, 67] on div at bounding box center [245, 99] width 296 height 166
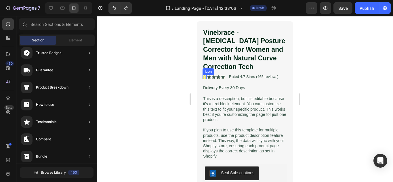
click at [203, 75] on icon at bounding box center [204, 77] width 4 height 4
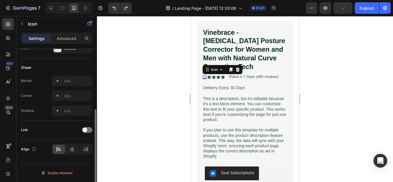
scroll to position [72, 0]
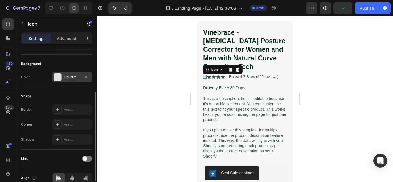
click at [65, 79] on div "E2E2E2" at bounding box center [72, 77] width 17 height 5
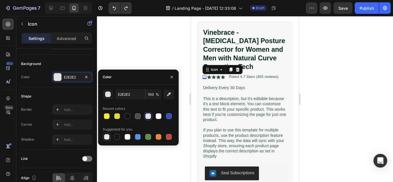
click at [108, 136] on div at bounding box center [107, 137] width 6 height 6
type input "000000"
type input "0"
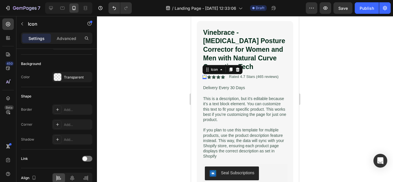
click at [142, 47] on div at bounding box center [245, 99] width 296 height 166
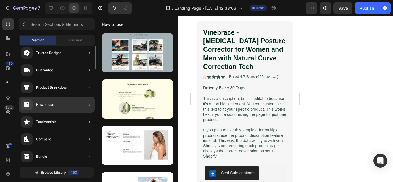
scroll to position [0, 0]
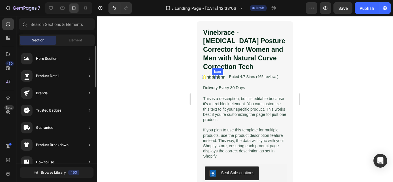
click at [213, 75] on icon at bounding box center [214, 77] width 4 height 4
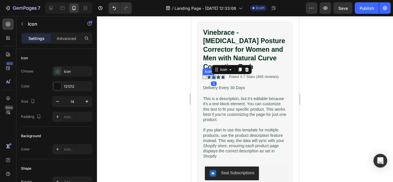
click at [204, 75] on icon at bounding box center [204, 77] width 4 height 4
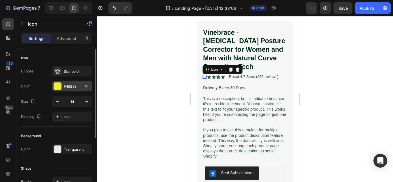
click at [58, 88] on div at bounding box center [57, 86] width 7 height 7
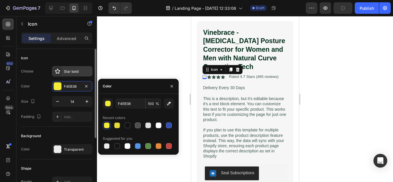
click at [69, 70] on div "Star bold" at bounding box center [77, 71] width 27 height 5
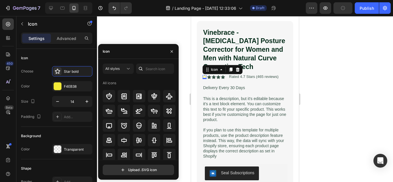
click at [142, 53] on div "Icon" at bounding box center [138, 51] width 81 height 15
click at [154, 68] on input "text" at bounding box center [155, 69] width 38 height 10
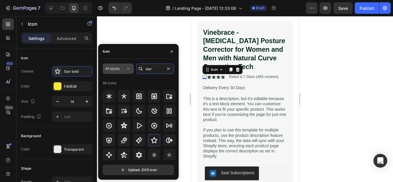
type input "star"
click at [120, 68] on div "All styles" at bounding box center [115, 68] width 20 height 5
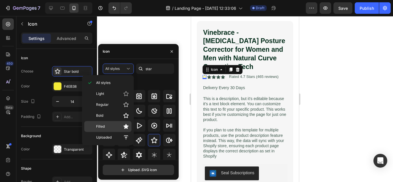
click at [109, 127] on p "Filled" at bounding box center [112, 127] width 33 height 6
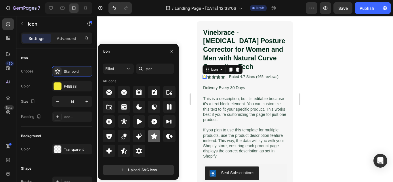
click at [156, 137] on icon at bounding box center [154, 136] width 7 height 7
click at [147, 37] on div at bounding box center [245, 99] width 296 height 166
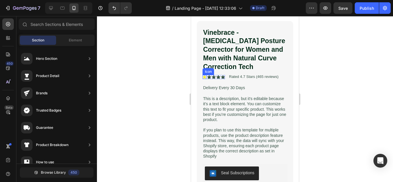
click at [205, 75] on icon at bounding box center [204, 76] width 3 height 3
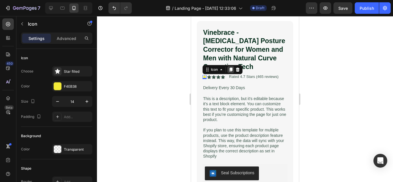
click at [230, 68] on icon at bounding box center [230, 70] width 3 height 4
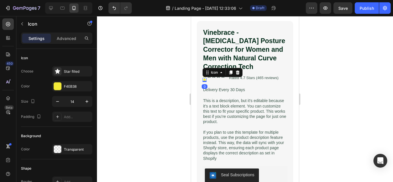
click at [141, 80] on div at bounding box center [245, 99] width 296 height 166
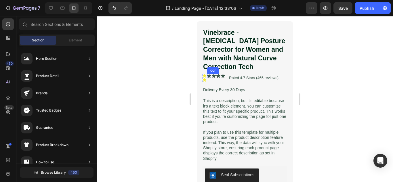
click at [208, 74] on icon at bounding box center [209, 76] width 4 height 4
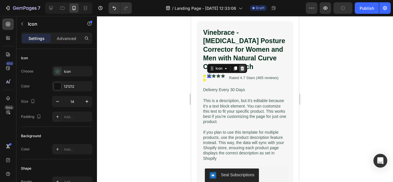
click at [241, 66] on icon at bounding box center [242, 68] width 4 height 4
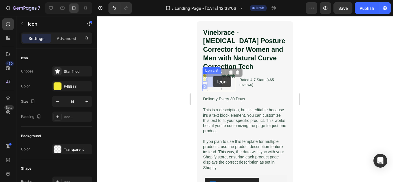
drag, startPoint x: 206, startPoint y: 76, endPoint x: 202, endPoint y: 81, distance: 6.6
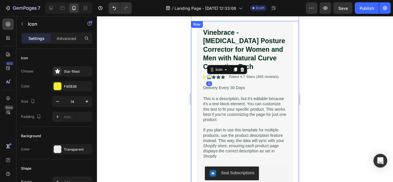
click at [162, 84] on div at bounding box center [245, 99] width 296 height 166
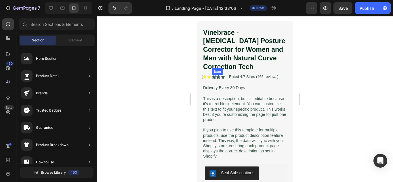
click at [215, 75] on icon at bounding box center [214, 77] width 4 height 4
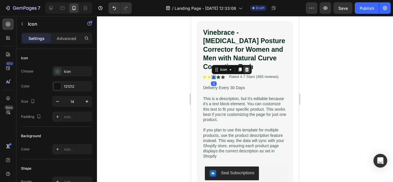
click at [245, 67] on icon at bounding box center [246, 69] width 5 height 5
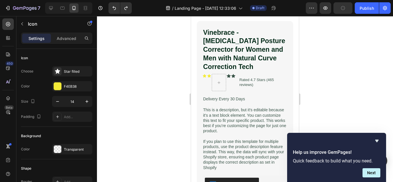
click at [210, 74] on icon at bounding box center [208, 75] width 3 height 3
click at [208, 74] on icon at bounding box center [208, 75] width 3 height 3
click at [205, 74] on icon at bounding box center [204, 75] width 3 height 3
click at [231, 66] on icon at bounding box center [230, 68] width 5 height 5
click at [230, 70] on icon at bounding box center [230, 72] width 5 height 5
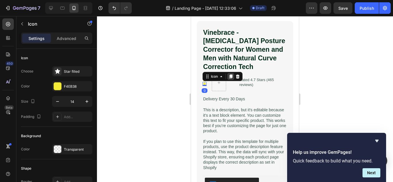
click at [231, 74] on icon at bounding box center [230, 76] width 3 height 4
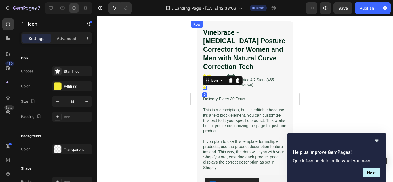
click at [162, 86] on div at bounding box center [245, 99] width 296 height 166
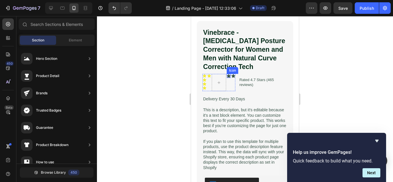
click at [228, 74] on icon at bounding box center [229, 76] width 4 height 4
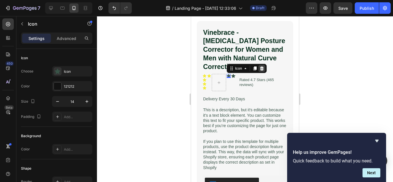
click at [264, 66] on icon at bounding box center [261, 68] width 5 height 5
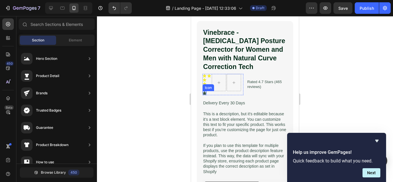
click at [205, 91] on icon at bounding box center [204, 93] width 4 height 4
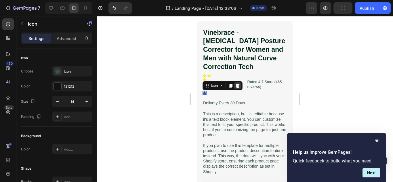
click at [235, 82] on div at bounding box center [237, 85] width 7 height 7
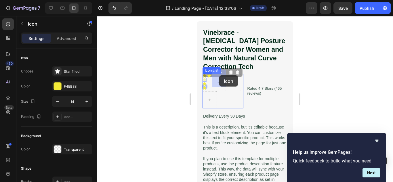
drag, startPoint x: 204, startPoint y: 76, endPoint x: 219, endPoint y: 75, distance: 15.3
drag, startPoint x: 204, startPoint y: 79, endPoint x: 223, endPoint y: 77, distance: 18.5
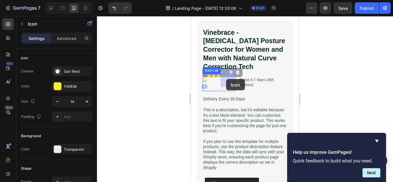
drag, startPoint x: 204, startPoint y: 76, endPoint x: 226, endPoint y: 79, distance: 22.7
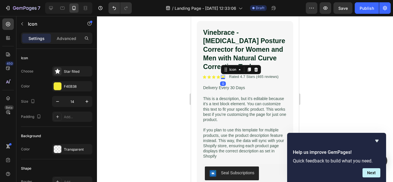
click at [177, 87] on div at bounding box center [245, 99] width 296 height 166
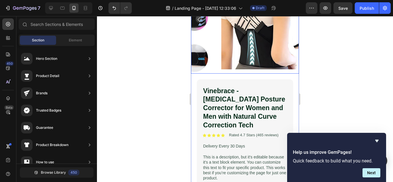
scroll to position [115, 0]
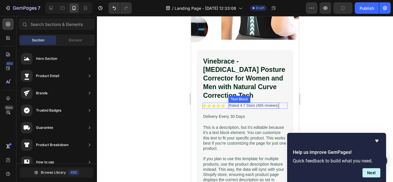
click at [243, 103] on p "Rated 4.7 Stars (465 reviews)" at bounding box center [253, 105] width 49 height 5
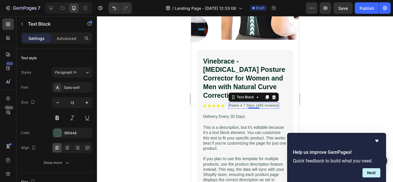
click at [263, 103] on p "Rated 4.7 Stars (465 reviews)" at bounding box center [253, 105] width 49 height 5
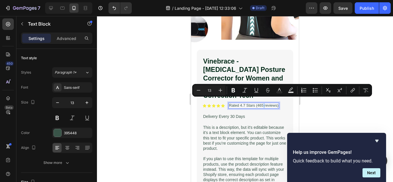
click at [263, 103] on p "Rated 4.7 Stars (465 reviews)" at bounding box center [253, 105] width 49 height 5
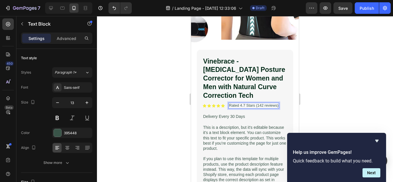
drag, startPoint x: 257, startPoint y: 99, endPoint x: 258, endPoint y: 102, distance: 3.9
click at [257, 103] on p "Rated 4.7 Stars (142 reviews)" at bounding box center [253, 105] width 49 height 5
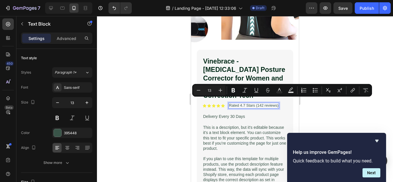
click at [246, 103] on p "Rated 4.7 Stars (142 reviews)" at bounding box center [253, 105] width 49 height 5
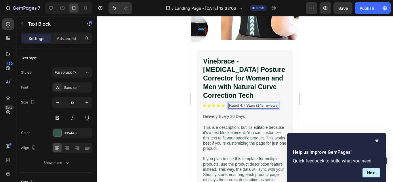
click at [245, 103] on p "Rated 4.7 Stars (142 reviews)" at bounding box center [253, 105] width 49 height 5
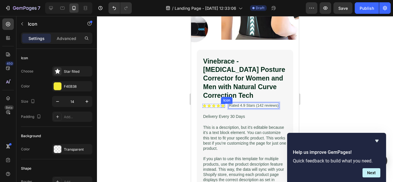
click at [223, 104] on icon at bounding box center [222, 105] width 3 height 3
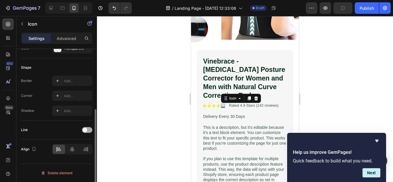
scroll to position [0, 0]
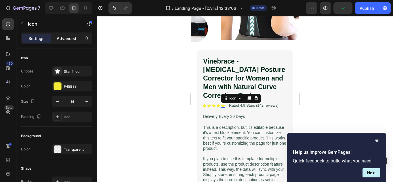
click at [71, 36] on p "Advanced" at bounding box center [67, 38] width 20 height 6
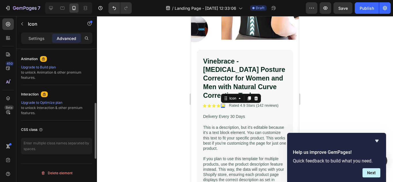
scroll to position [192, 0]
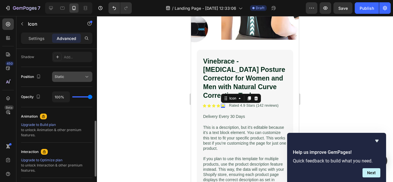
click at [84, 74] on icon at bounding box center [87, 77] width 6 height 6
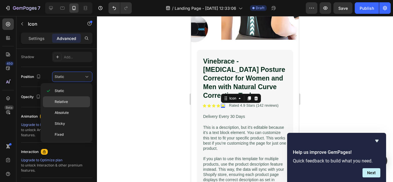
click at [73, 102] on p "Relative" at bounding box center [71, 101] width 33 height 5
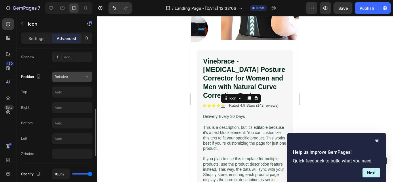
click at [76, 77] on div "Relative" at bounding box center [69, 76] width 29 height 5
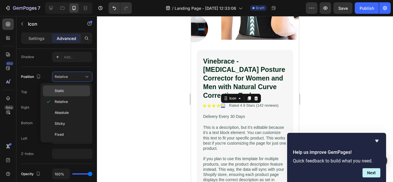
click at [68, 89] on p "Static" at bounding box center [71, 90] width 33 height 5
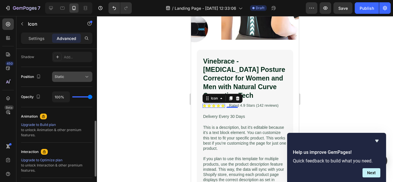
click at [80, 76] on div "Static" at bounding box center [69, 76] width 29 height 5
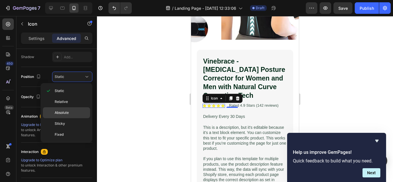
click at [72, 111] on p "Absolute" at bounding box center [71, 112] width 33 height 5
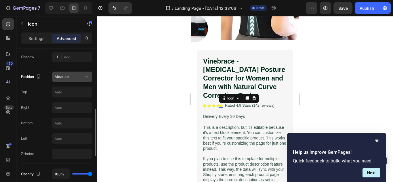
click at [83, 76] on div "Absolute" at bounding box center [69, 76] width 29 height 5
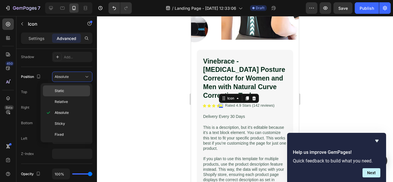
click at [74, 92] on p "Static" at bounding box center [71, 90] width 33 height 5
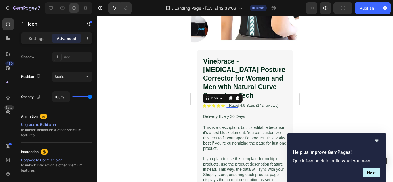
click at [147, 117] on div at bounding box center [245, 99] width 296 height 166
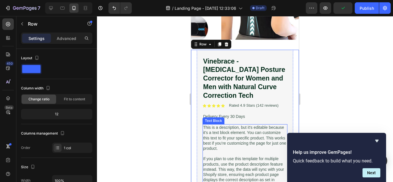
click at [213, 127] on p "This is a description, but it's editable because it's a text block element. You…" at bounding box center [245, 138] width 84 height 26
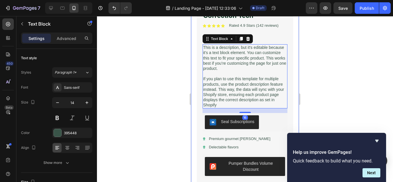
scroll to position [201, 0]
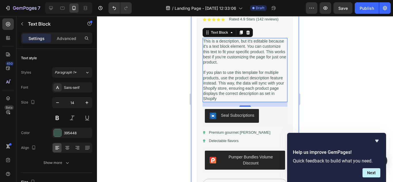
click at [130, 108] on div at bounding box center [245, 99] width 296 height 166
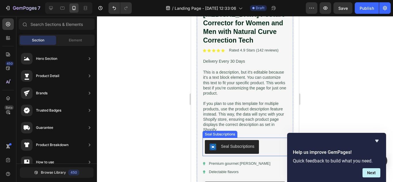
scroll to position [144, 0]
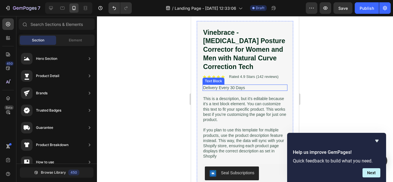
click at [229, 86] on p "Delivery Every 30 Days" at bounding box center [245, 87] width 84 height 5
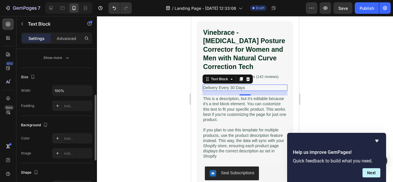
scroll to position [47, 0]
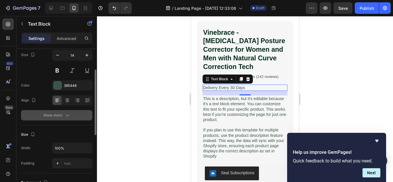
click at [63, 117] on div "Show more" at bounding box center [56, 115] width 27 height 6
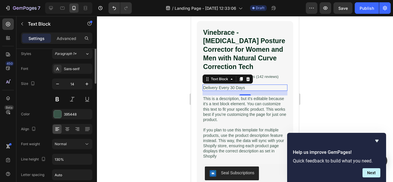
scroll to position [0, 0]
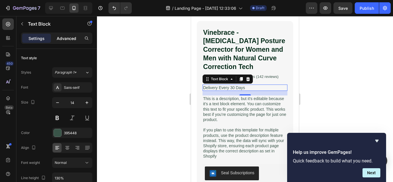
click at [66, 39] on p "Advanced" at bounding box center [67, 38] width 20 height 6
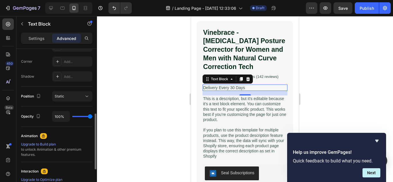
scroll to position [250, 0]
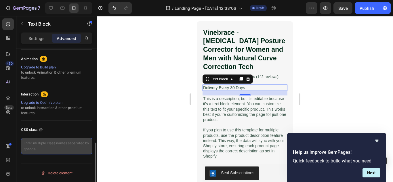
click at [45, 147] on textarea at bounding box center [56, 146] width 71 height 17
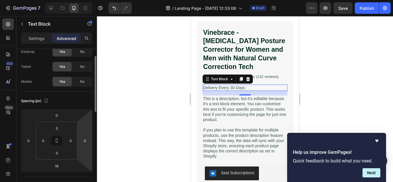
scroll to position [0, 0]
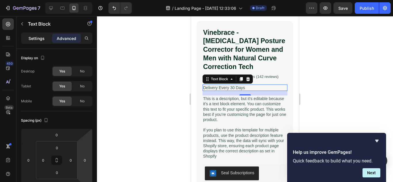
click at [40, 40] on p "Settings" at bounding box center [36, 38] width 16 height 6
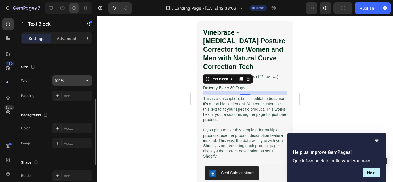
scroll to position [86, 0]
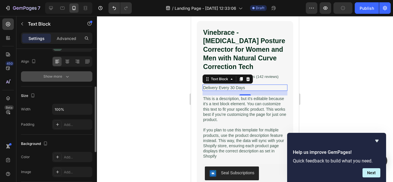
click at [56, 74] on div "Show more" at bounding box center [56, 77] width 27 height 6
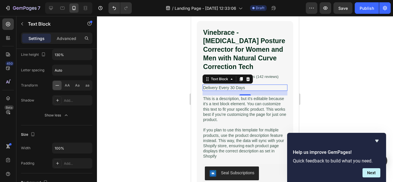
scroll to position [0, 0]
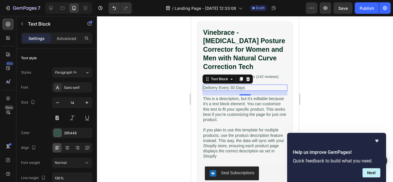
click at [247, 85] on p "Delivery Every 30 Days" at bounding box center [245, 87] width 84 height 5
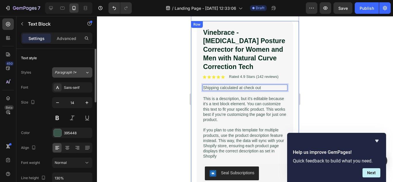
click at [77, 68] on button "Paragraph 1*" at bounding box center [72, 72] width 40 height 10
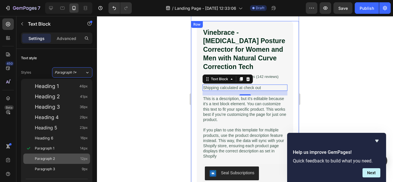
click at [54, 159] on span "Paragraph 2" at bounding box center [45, 159] width 20 height 6
type input "12"
type input "180%"
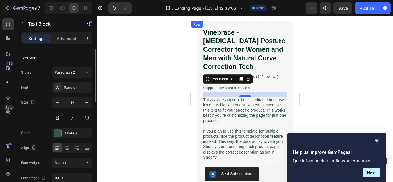
click at [84, 67] on div "Styles Paragraph 2 Font Sans-serif Size 12 Color 395448 Align Font weight Norma…" at bounding box center [56, 155] width 71 height 178
click at [82, 69] on button "Paragraph 2" at bounding box center [72, 72] width 40 height 10
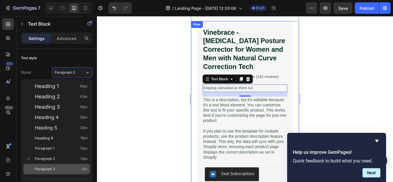
click at [45, 171] on span "Paragraph 3" at bounding box center [45, 169] width 20 height 6
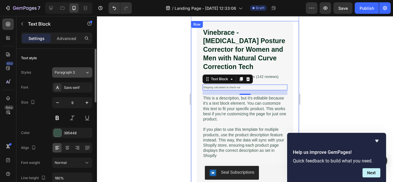
click at [82, 69] on button "Paragraph 3" at bounding box center [72, 72] width 40 height 10
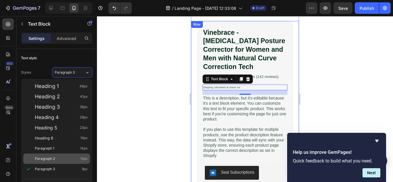
click at [43, 159] on span "Paragraph 2" at bounding box center [45, 159] width 20 height 6
type input "12"
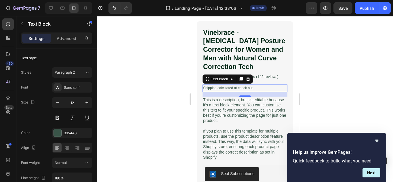
click at [212, 80] on div "Vinebrace - Back Brace Posture Corrector for Women and Men with Natural Curve C…" at bounding box center [244, 147] width 85 height 238
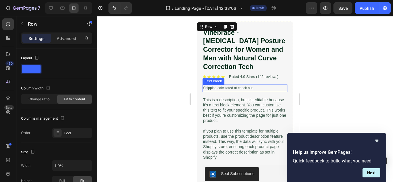
click at [215, 85] on p "Shipping calculated at check out" at bounding box center [245, 88] width 84 height 6
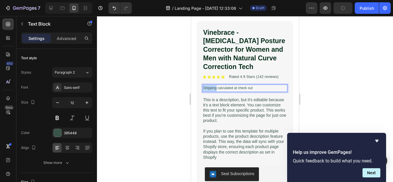
drag, startPoint x: 216, startPoint y: 84, endPoint x: 203, endPoint y: 87, distance: 13.1
click at [203, 87] on p "Shipping calculated at check out" at bounding box center [245, 88] width 84 height 6
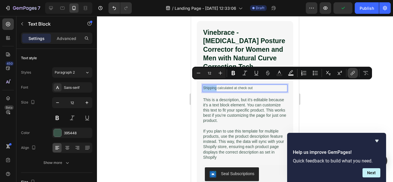
click at [351, 72] on icon "Editor contextual toolbar" at bounding box center [353, 73] width 6 height 6
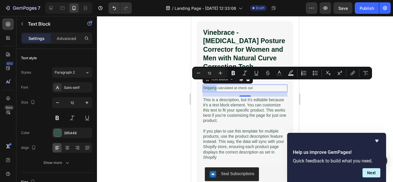
click at [210, 85] on p "Shipping calculated at check out" at bounding box center [245, 88] width 84 height 6
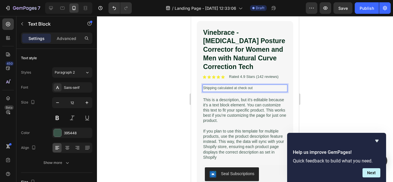
click at [210, 85] on p "Shipping calculated at check out" at bounding box center [245, 88] width 84 height 6
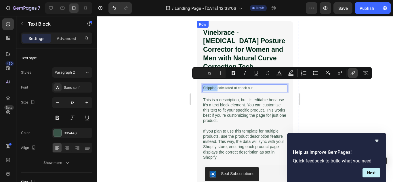
click at [352, 74] on icon "Editor contextual toolbar" at bounding box center [353, 73] width 6 height 6
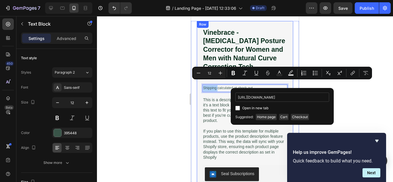
scroll to position [0, 8]
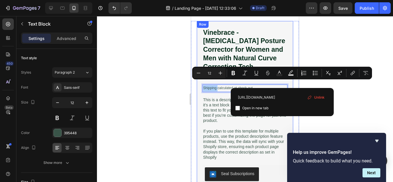
type input "https://healumi.com/policies/shipping-policy"
click at [252, 107] on span "Open in new tab" at bounding box center [255, 108] width 26 height 7
click at [254, 107] on span "Open in new tab" at bounding box center [255, 108] width 26 height 7
checkbox input "false"
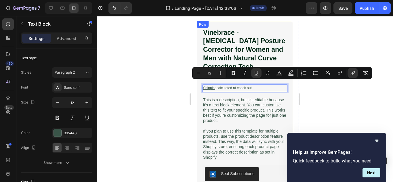
click at [338, 99] on div at bounding box center [245, 99] width 296 height 166
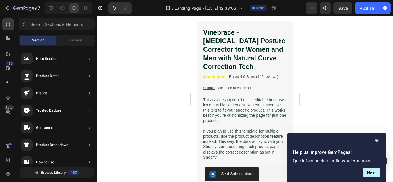
click at [329, 86] on div at bounding box center [245, 99] width 296 height 166
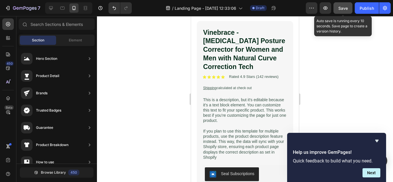
click at [343, 5] on div "Save" at bounding box center [342, 8] width 9 height 6
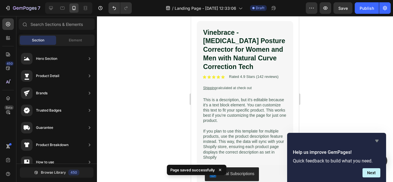
click at [376, 142] on icon "Hide survey" at bounding box center [376, 140] width 7 height 7
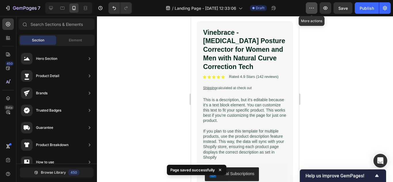
click at [309, 8] on icon "button" at bounding box center [312, 8] width 6 height 6
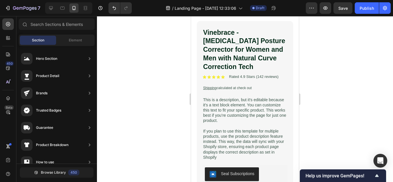
click at [340, 102] on div at bounding box center [245, 99] width 296 height 166
click at [317, 79] on div at bounding box center [245, 99] width 296 height 166
click at [215, 86] on u "Shipping" at bounding box center [210, 88] width 14 height 4
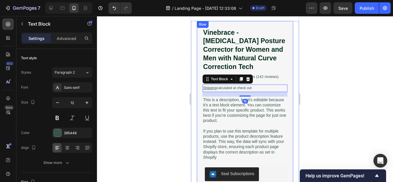
click at [272, 78] on div "Vinebrace - Back Brace Posture Corrector for Women and Men with Natural Curve C…" at bounding box center [244, 147] width 85 height 238
